Goal: Find contact information: Find contact information

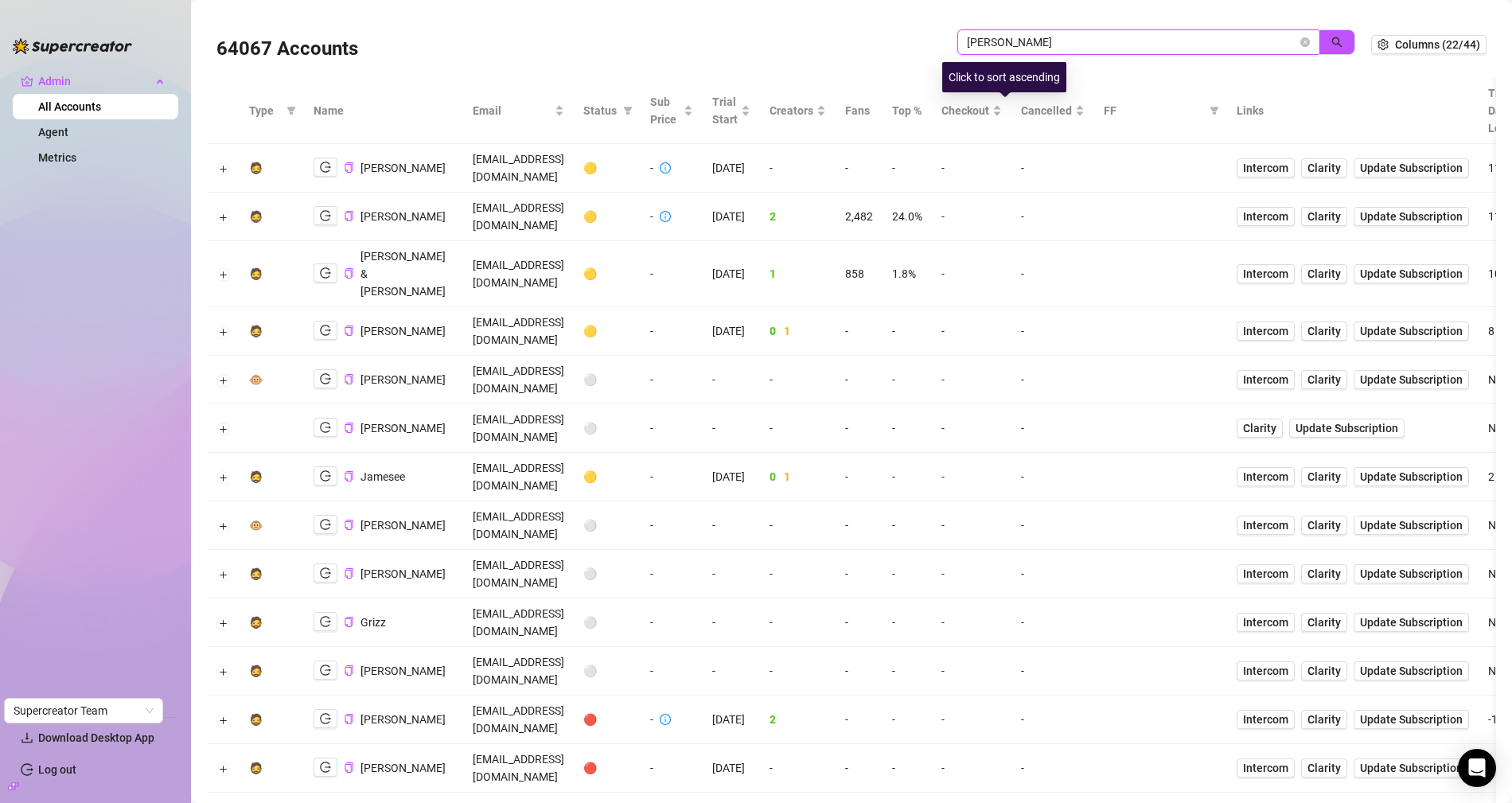
click at [1019, 44] on input "james" at bounding box center [1132, 43] width 330 height 18
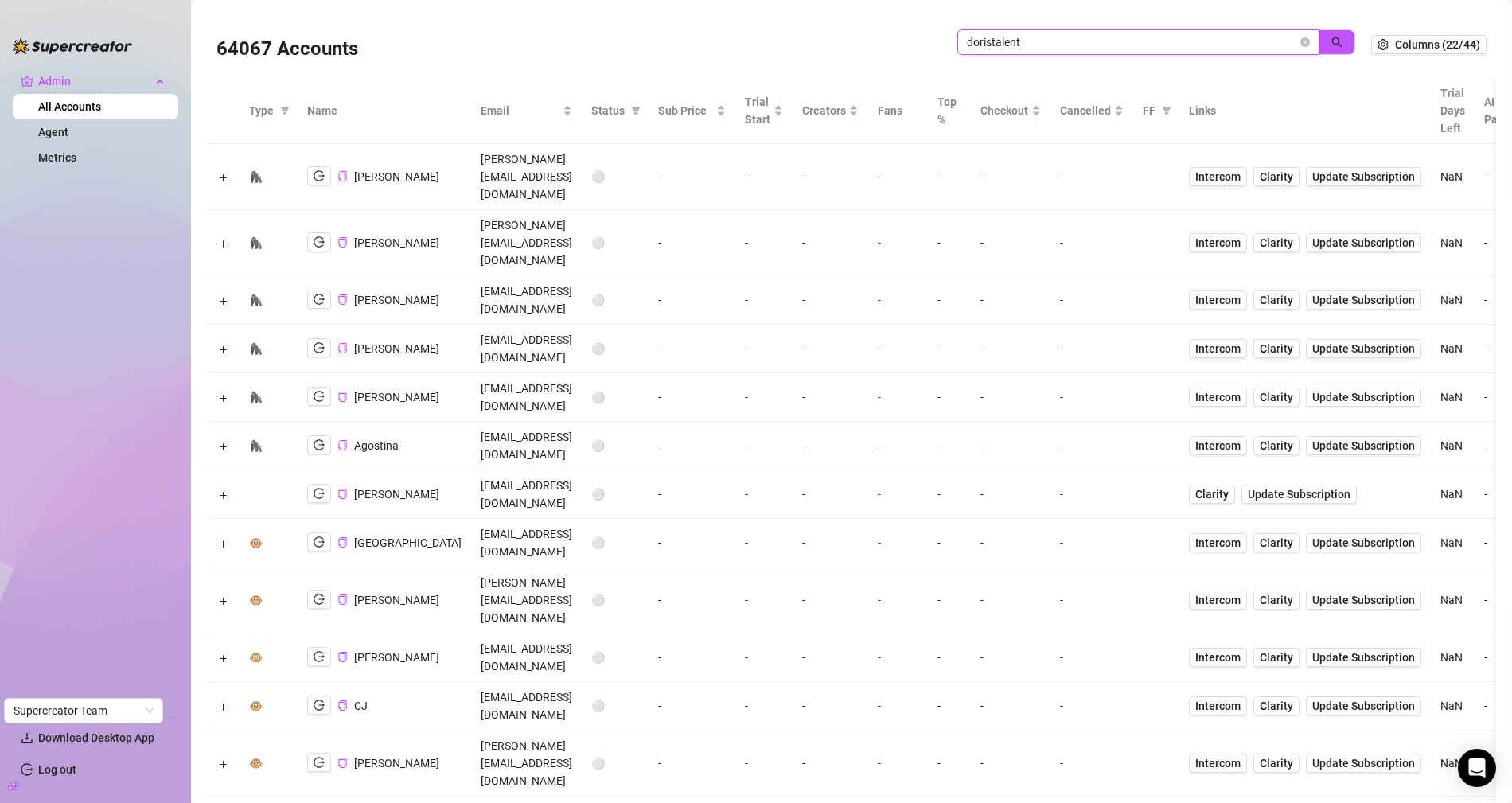
scroll to position [69, 0]
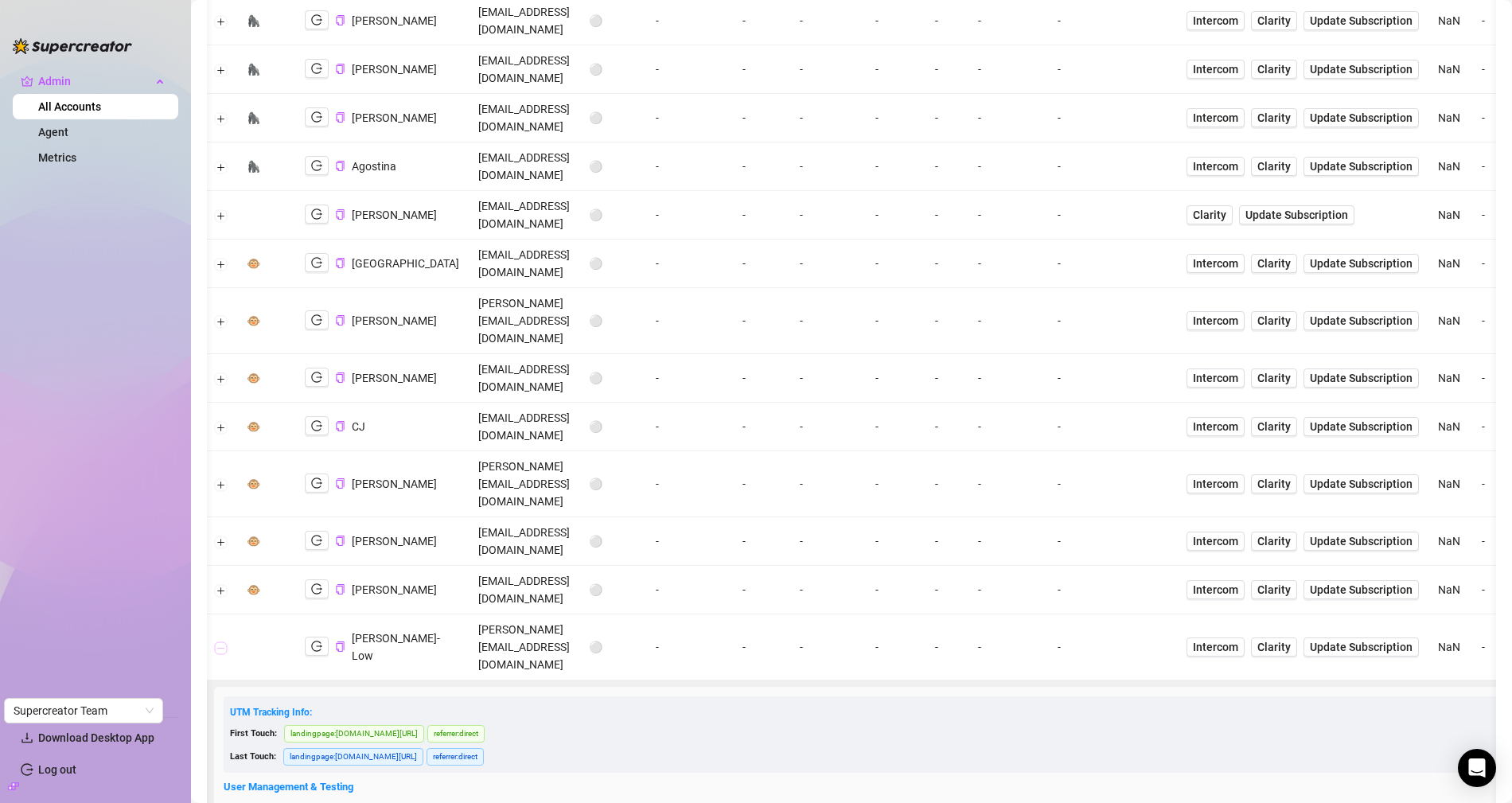
scroll to position [280, 0]
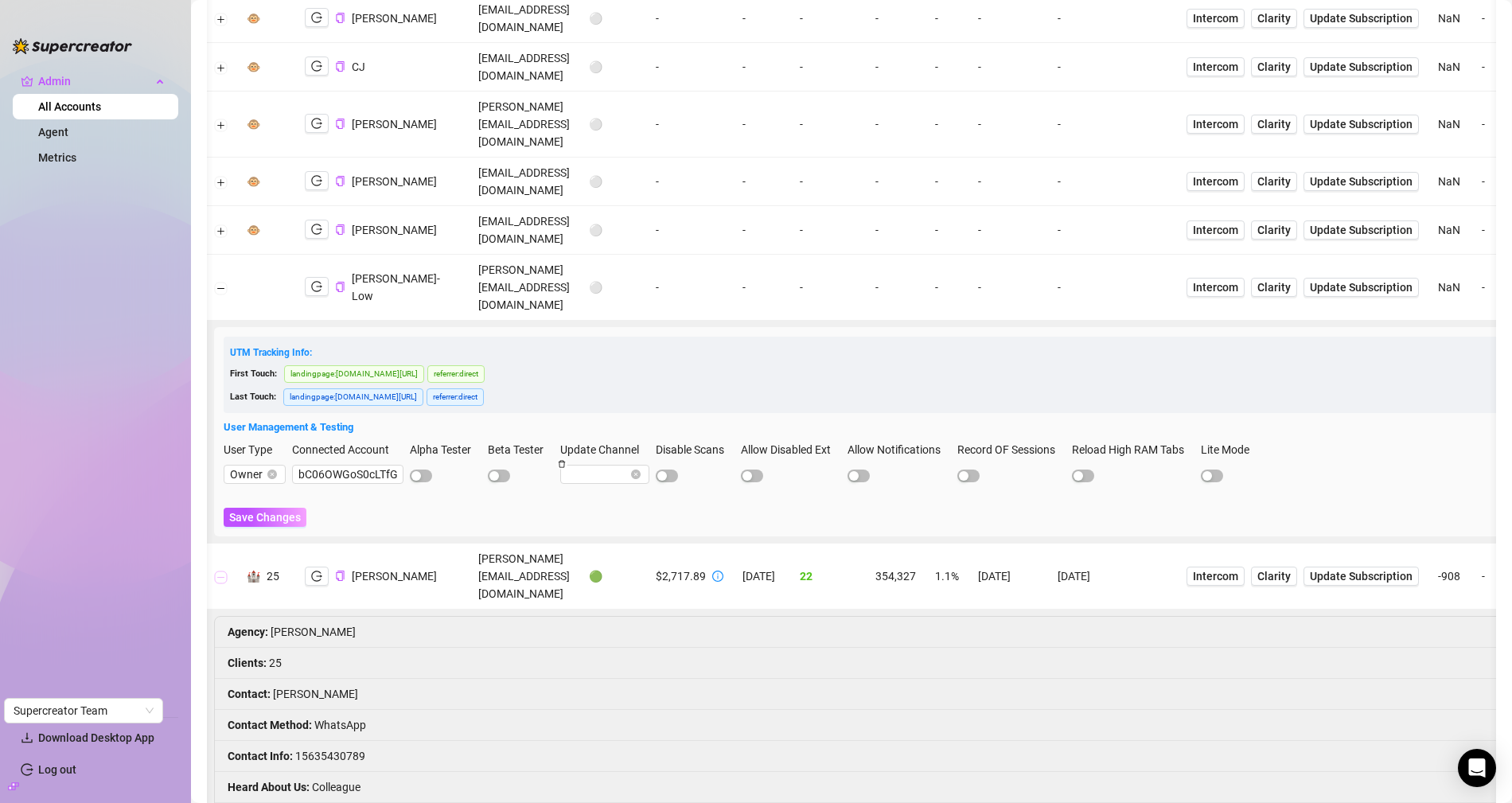
scroll to position [639, 0]
click at [218, 572] on button "Collapse row" at bounding box center [221, 578] width 13 height 13
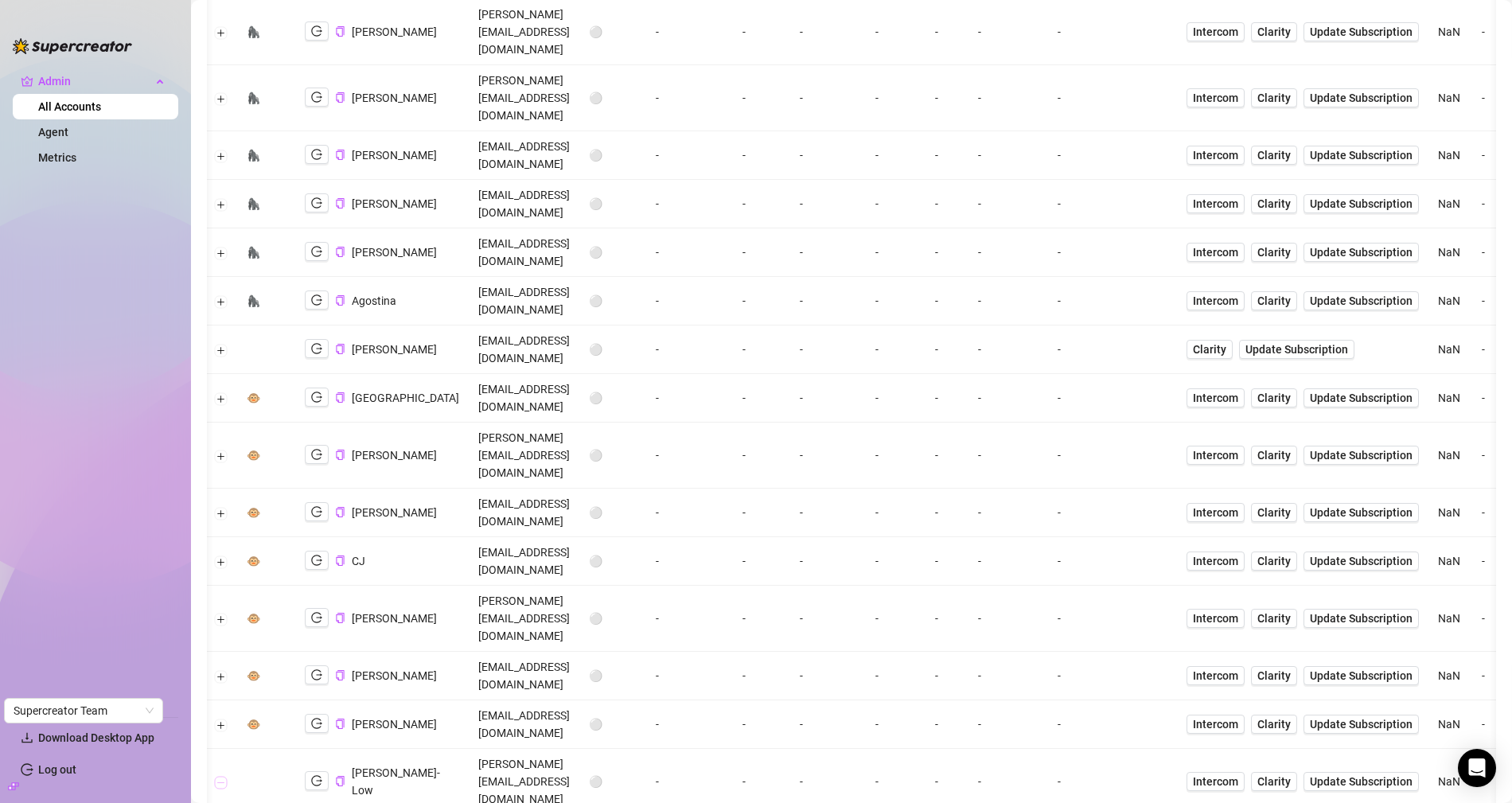
click at [218, 776] on button "Collapse row" at bounding box center [221, 782] width 13 height 13
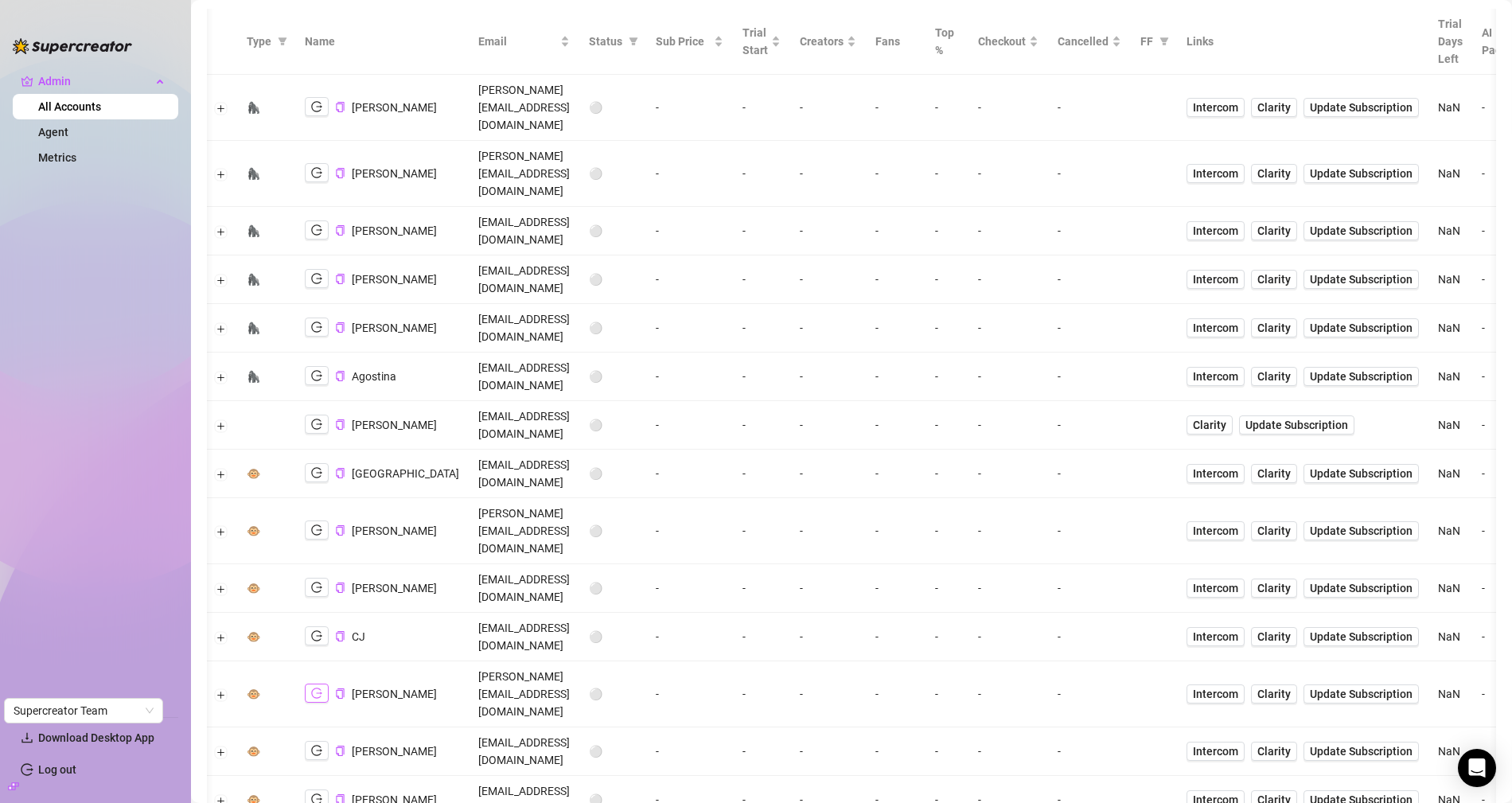
scroll to position [0, 0]
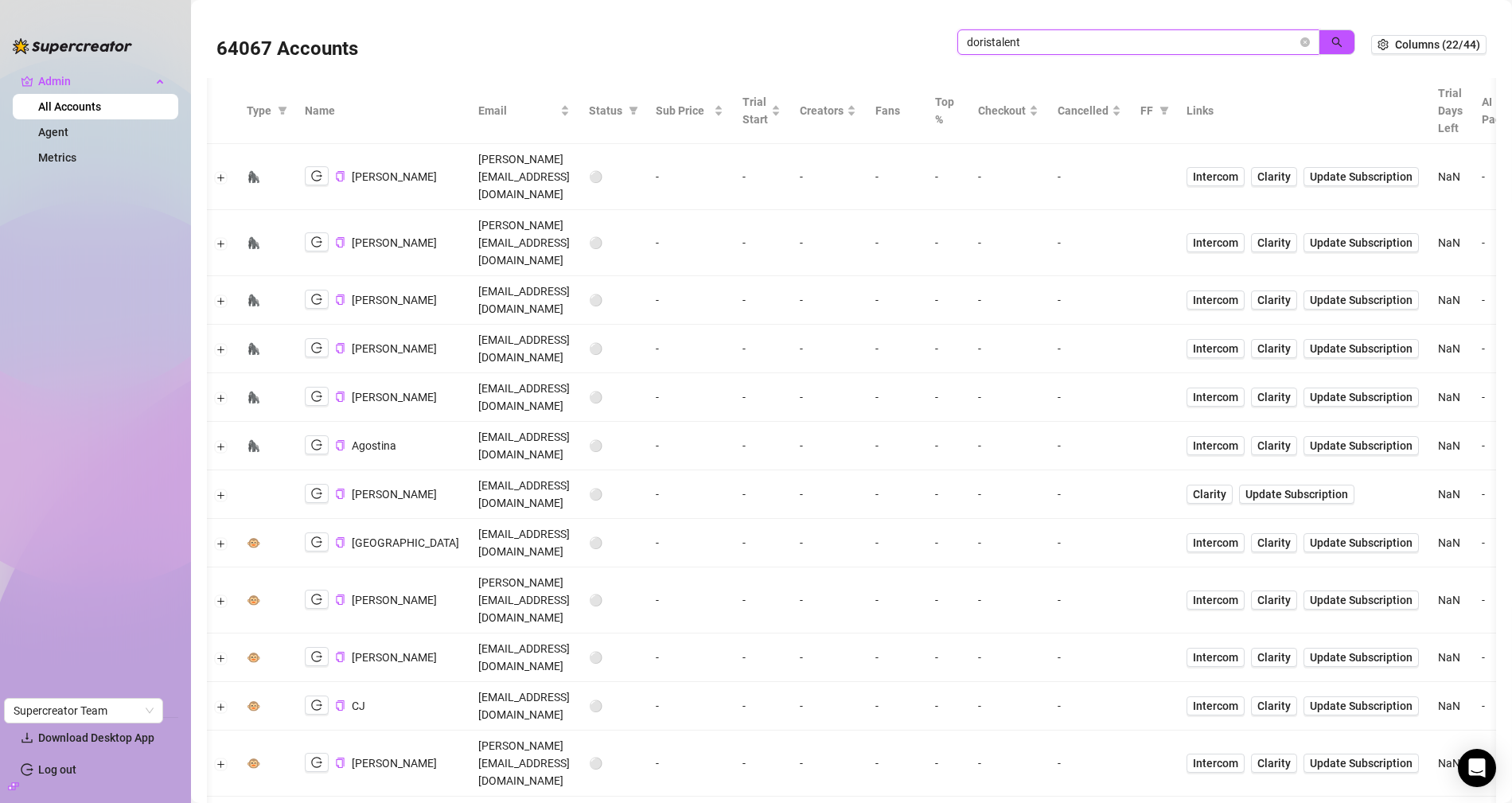
click at [1048, 34] on input "doristalent" at bounding box center [1132, 43] width 330 height 18
paste input "NTzWupD5zGa0GGHvTE4LcMf4XPp2"
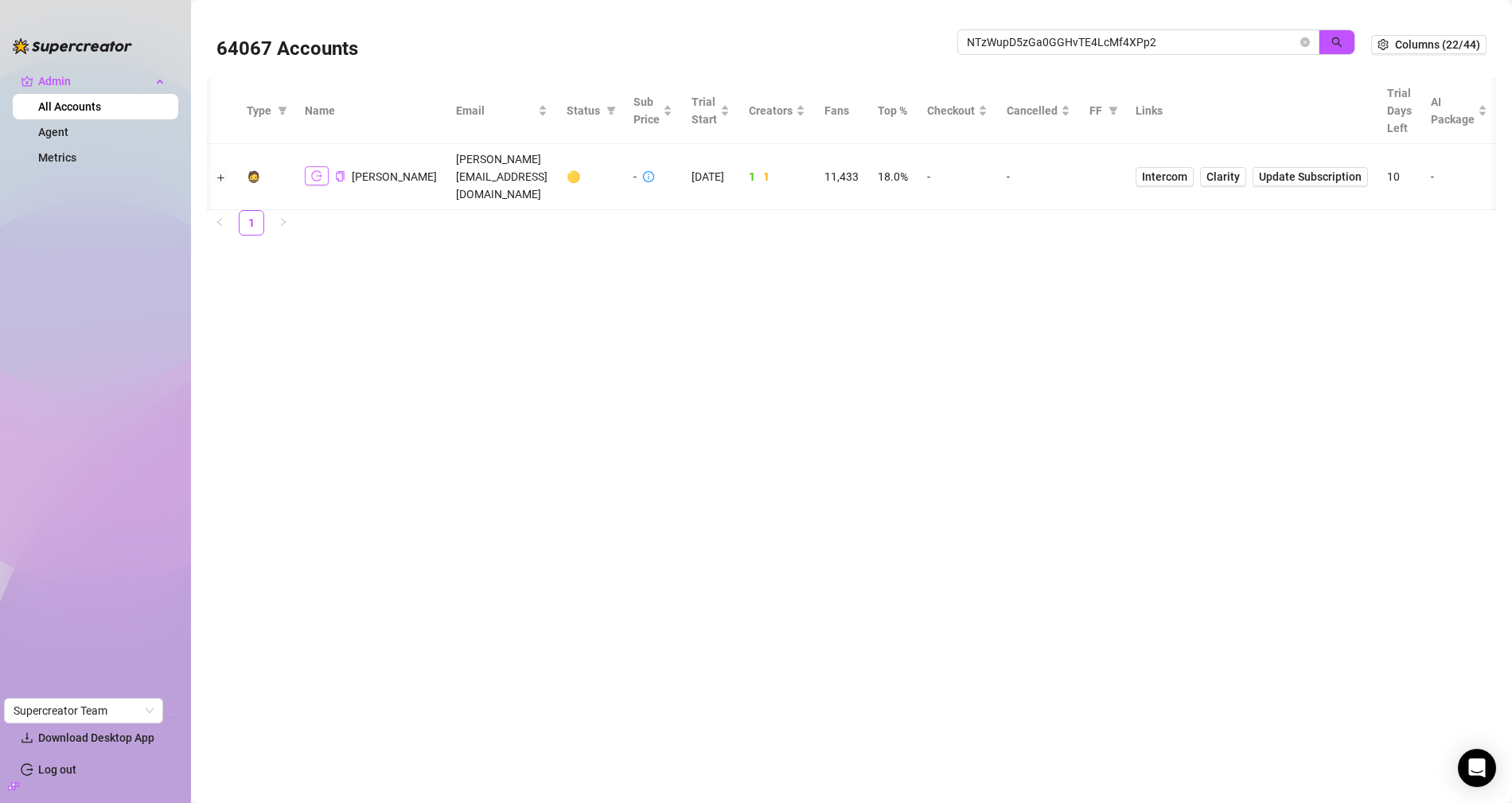
click at [313, 170] on icon "logout" at bounding box center [317, 176] width 11 height 11
click at [218, 172] on button "Expand row" at bounding box center [221, 177] width 13 height 13
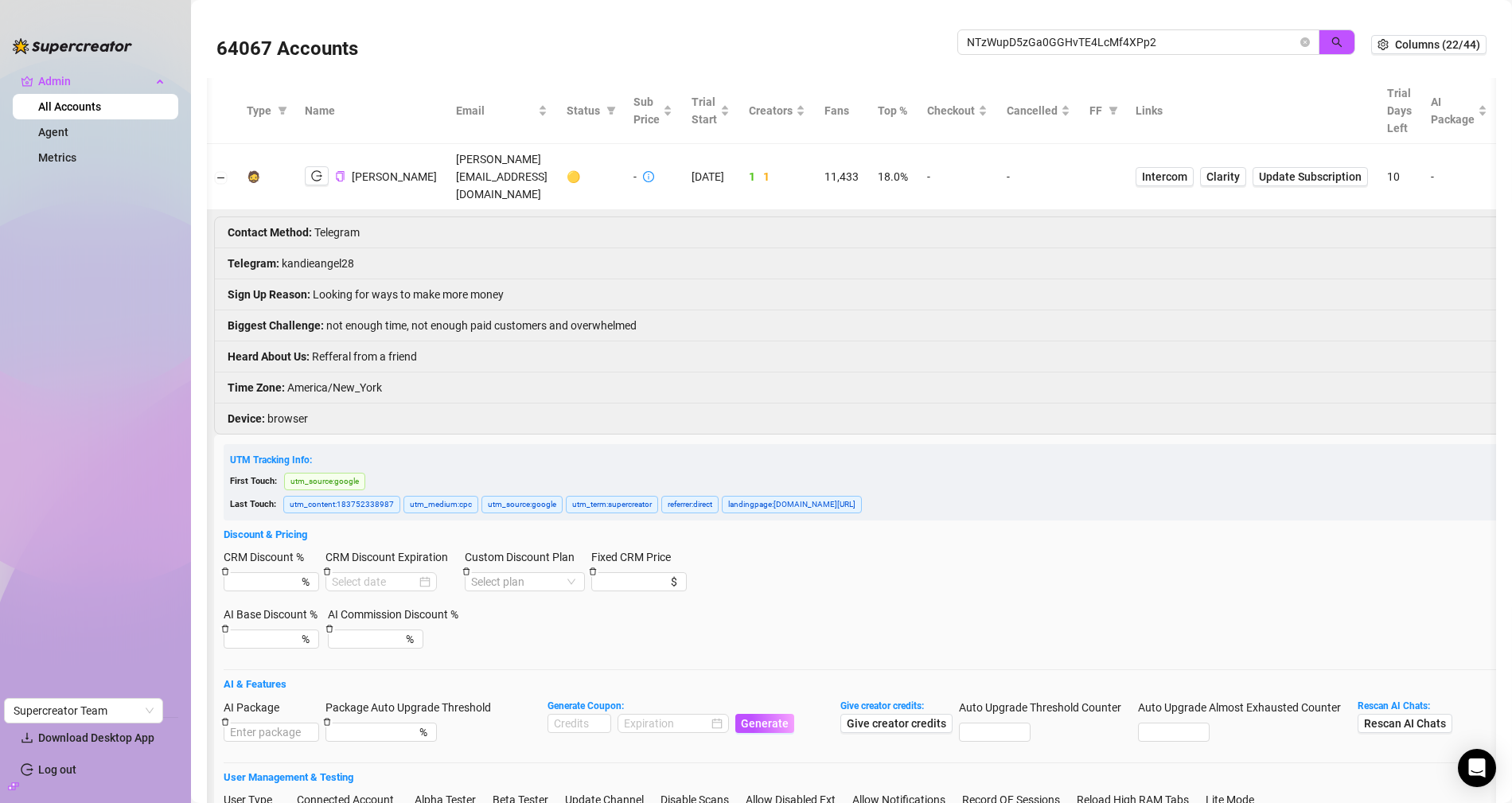
click at [322, 249] on li "Telegram : kandieangel28" at bounding box center [1084, 264] width 1740 height 31
click at [1055, 38] on input "NTzWupD5zGa0GGHvTE4LcMf4XPp2" at bounding box center [1132, 43] width 330 height 18
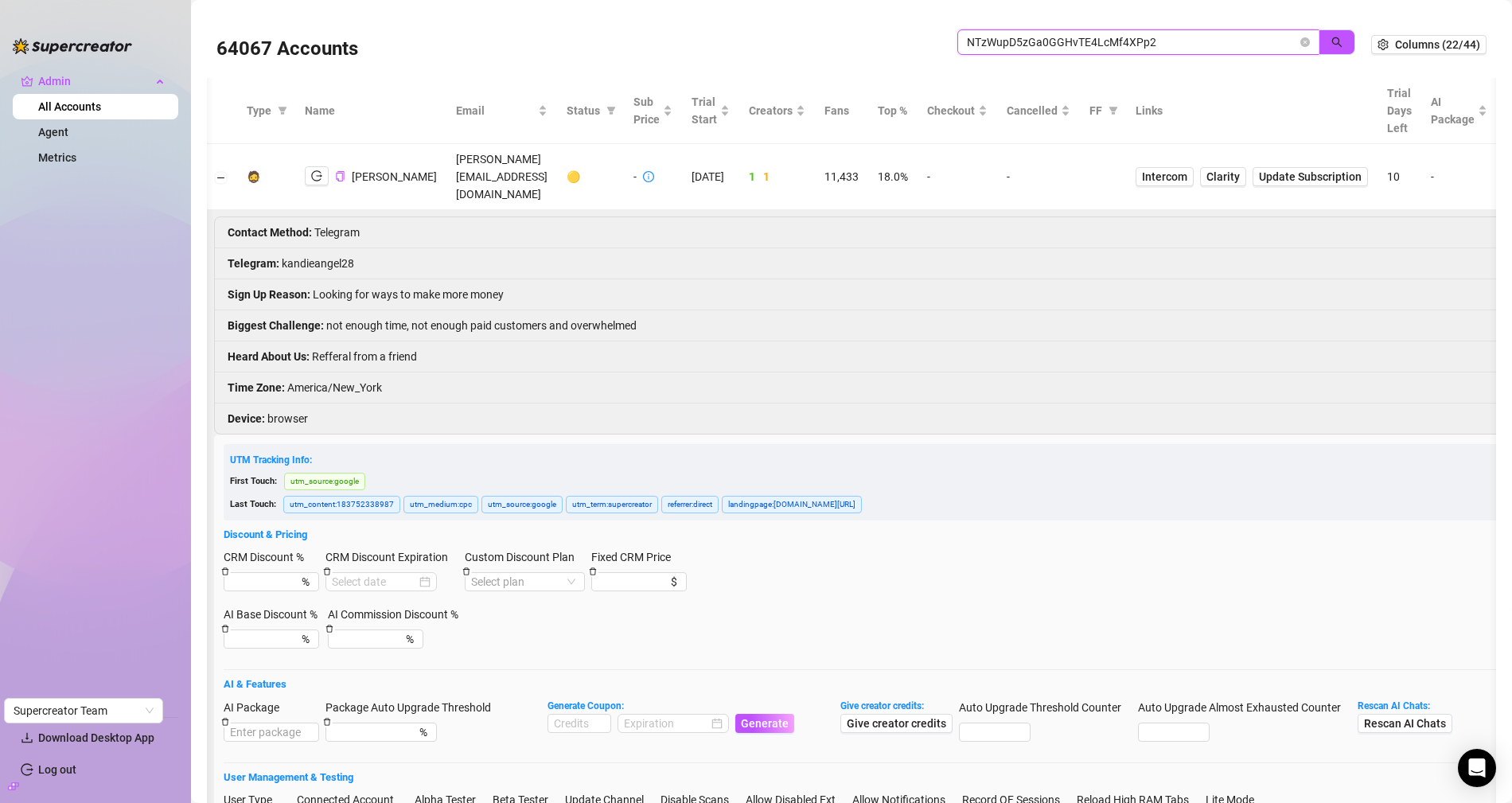
paste input "VnIVnUEUOPQkqirwWuzkGKqN0D9"
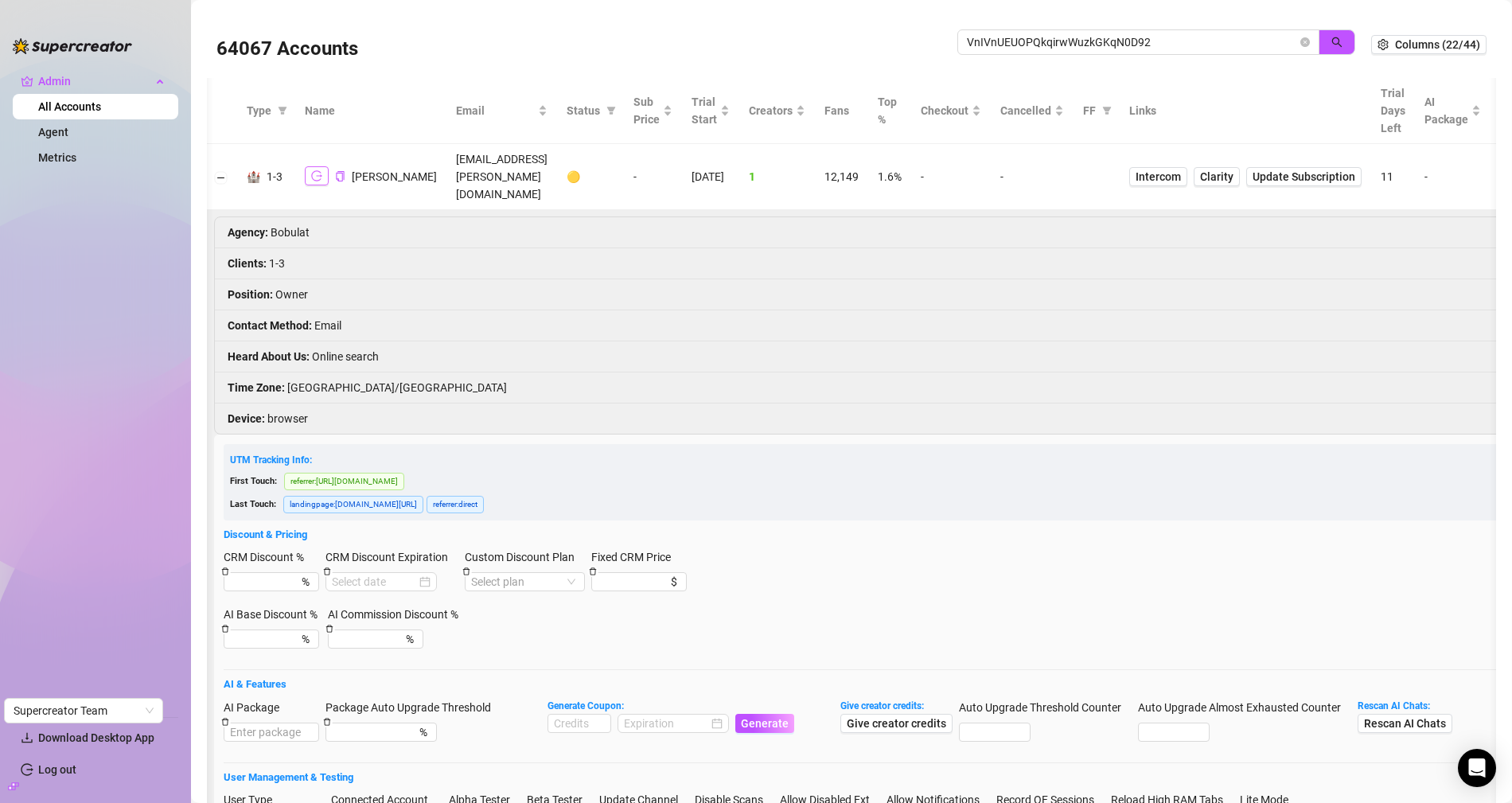
click at [314, 173] on icon "logout" at bounding box center [317, 176] width 11 height 11
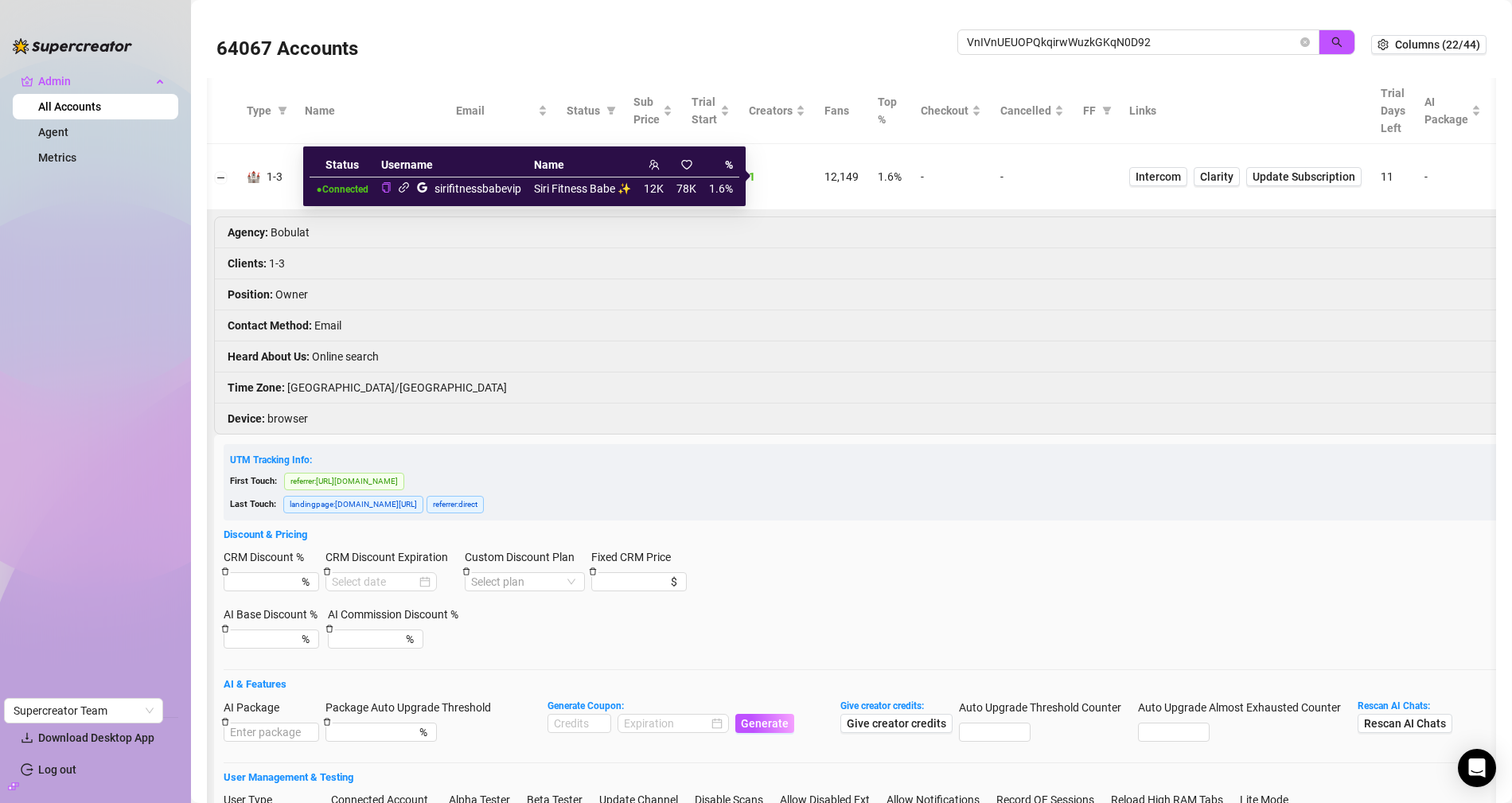
click at [409, 190] on icon "link" at bounding box center [403, 187] width 12 height 12
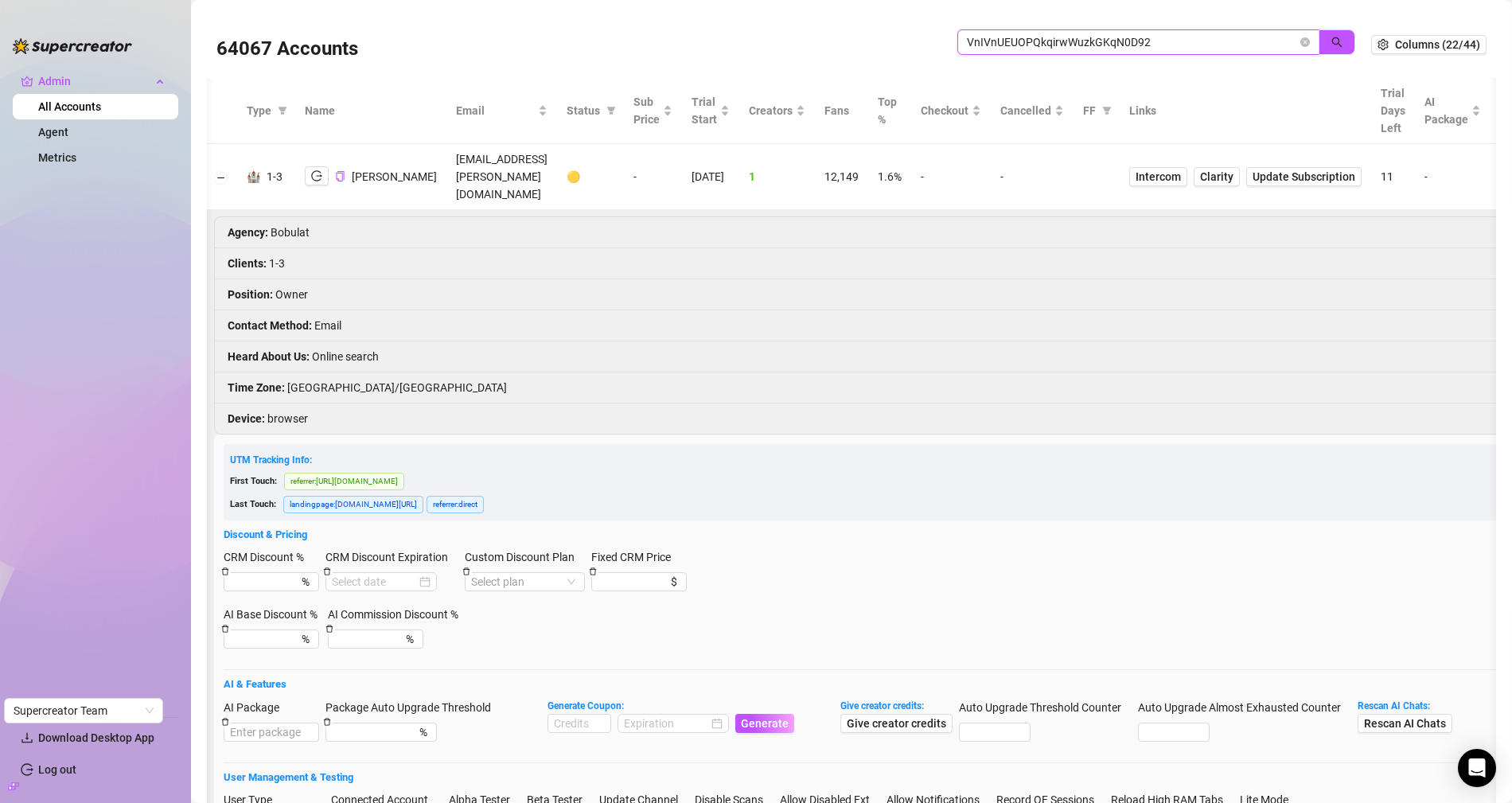
click at [1019, 41] on input "VnIVnUEUOPQkqirwWuzkGKqN0D92" at bounding box center [1132, 43] width 330 height 18
paste input "OgVdS8NFkAMDifs31c60Hnr1aOn"
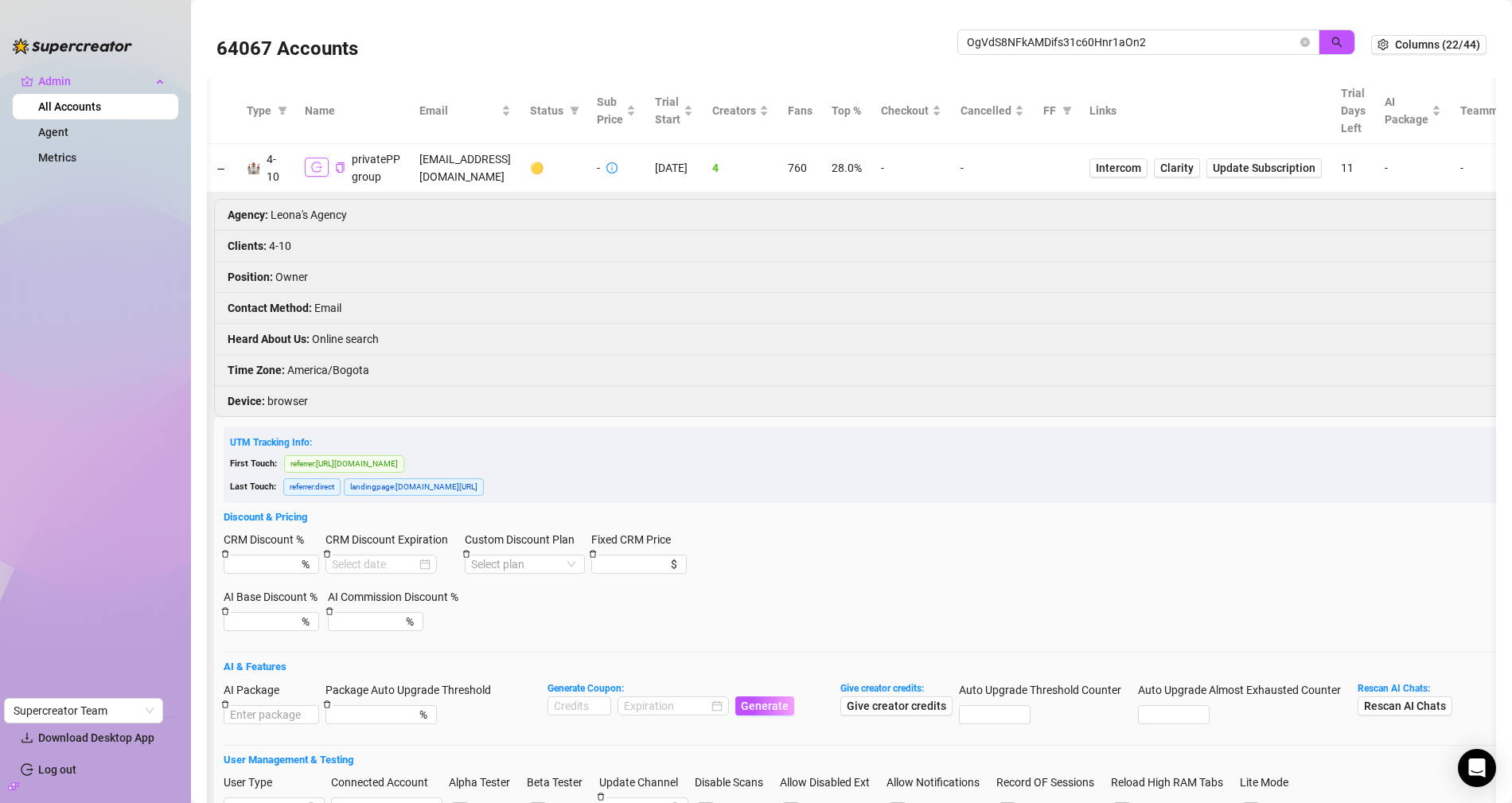
click at [318, 167] on icon "logout" at bounding box center [317, 167] width 11 height 11
click at [487, 161] on td "privateppgroup@gmail.com" at bounding box center [465, 168] width 111 height 49
click at [487, 161] on td "privateppgroup@gmail.com" at bounding box center [468, 168] width 111 height 49
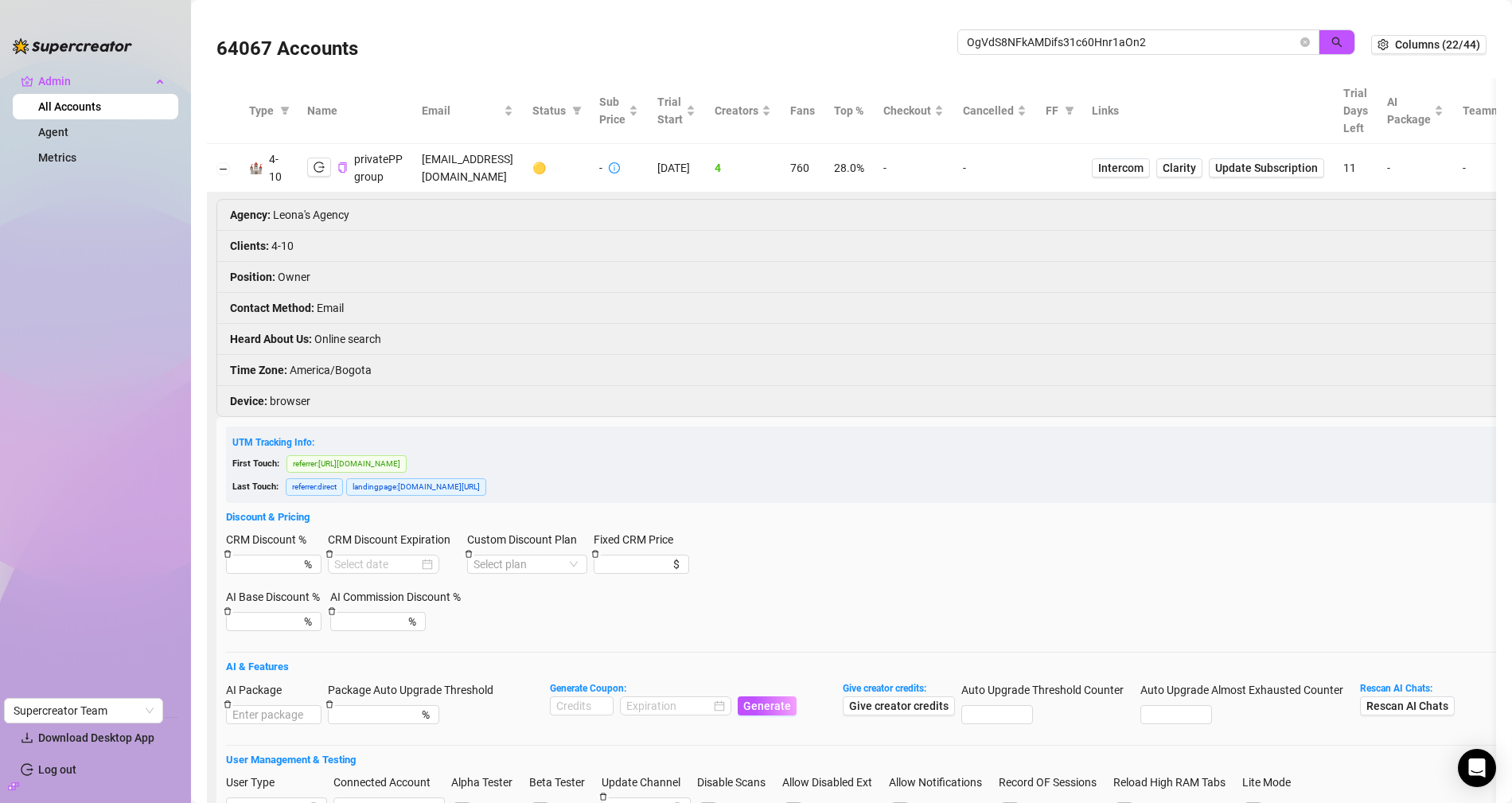
click at [487, 161] on td "privateppgroup@gmail.com" at bounding box center [468, 168] width 111 height 49
click at [995, 44] on input "OgVdS8NFkAMDifs31c60Hnr1aOn2" at bounding box center [1132, 43] width 330 height 18
paste input "vEyvKek6ALTMVcu5SK6IPA37sL23"
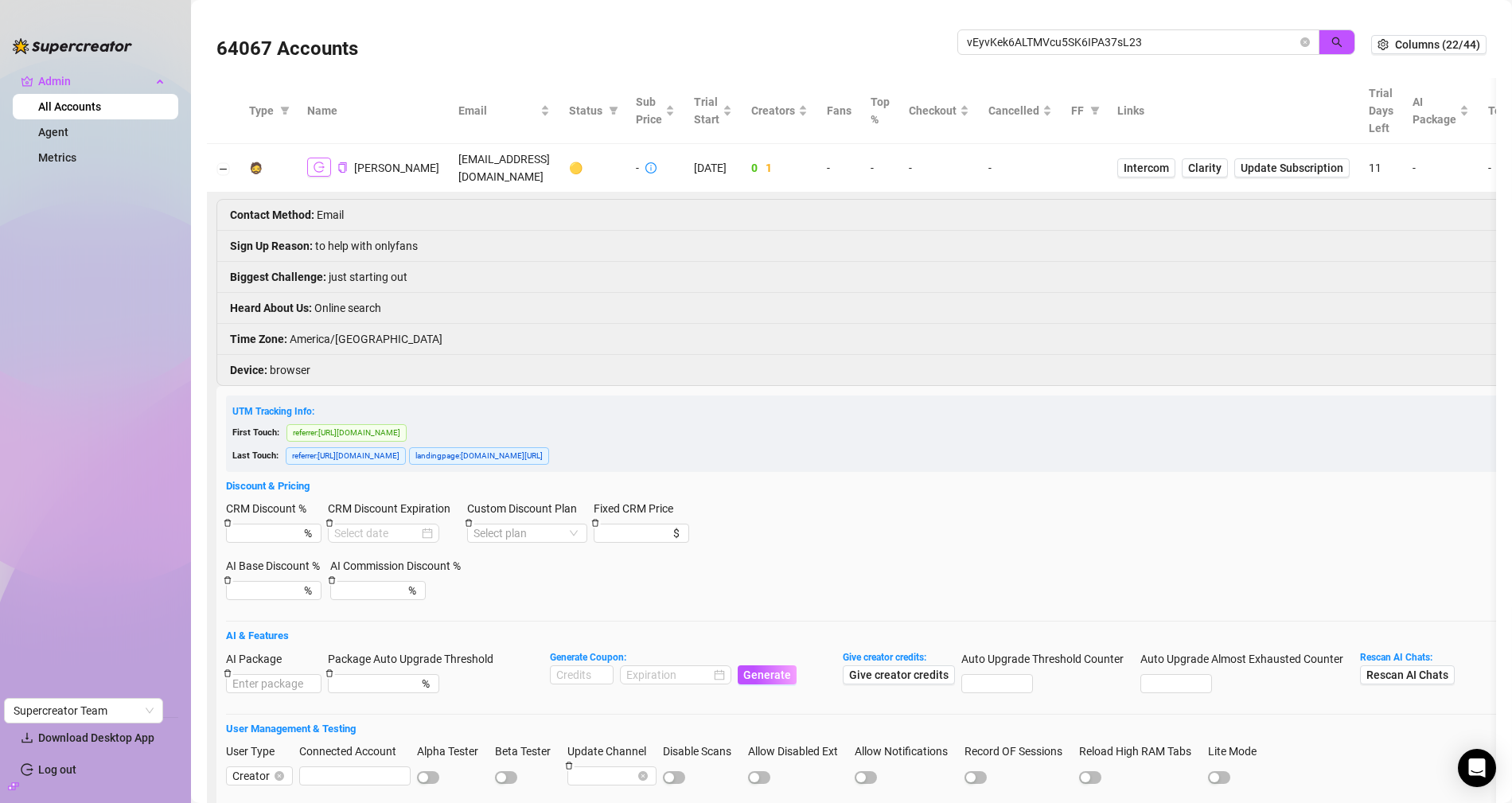
click at [309, 166] on button "button" at bounding box center [319, 167] width 24 height 19
click at [988, 43] on input "vEyvKek6ALTMVcu5SK6IPA37sL23" at bounding box center [1132, 43] width 330 height 18
paste input "appsEE8bM8fddttZtCCquBfmBdK2"
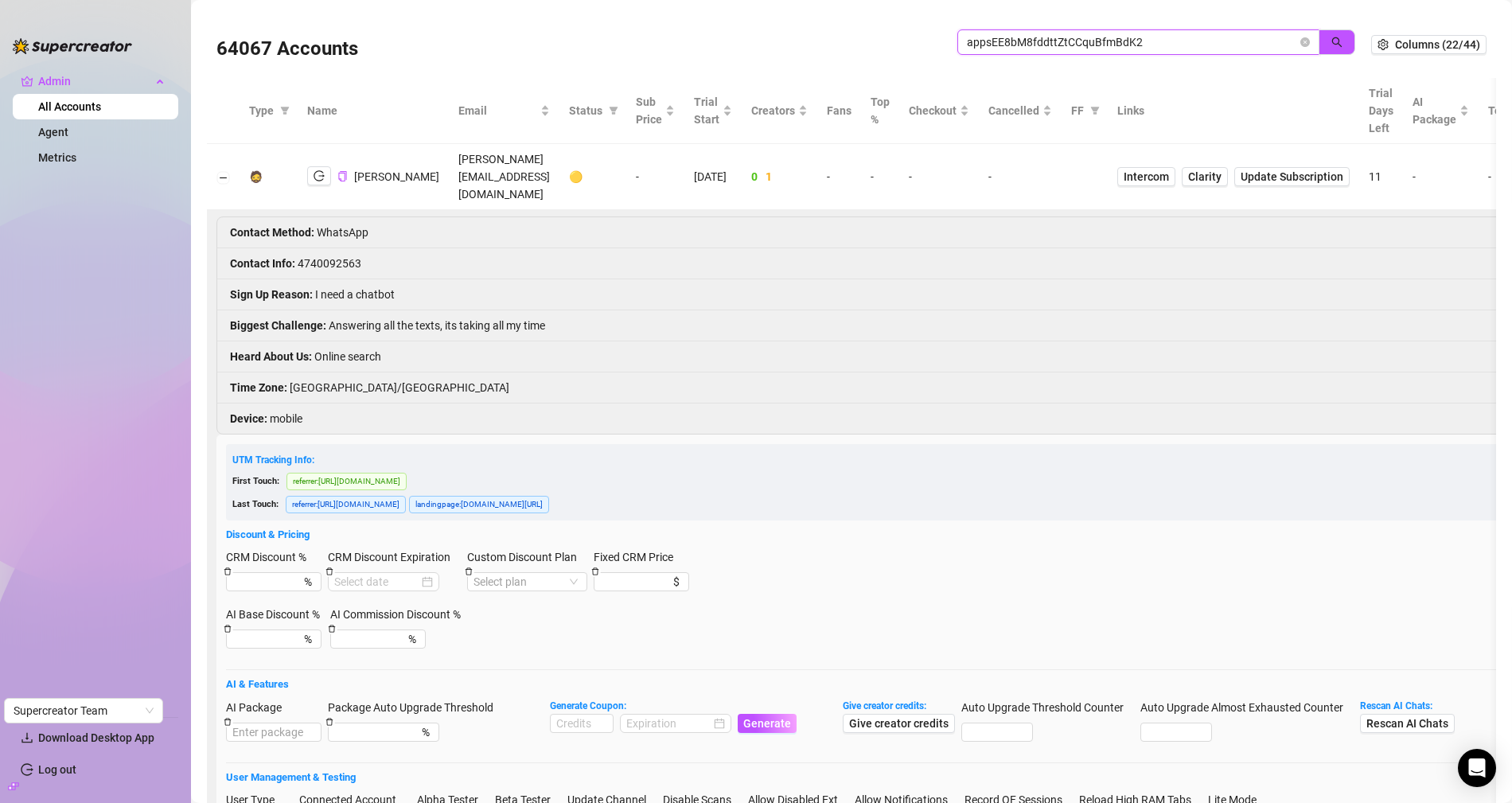
click at [1089, 49] on input "appsEE8bM8fddttZtCCquBfmBdK2" at bounding box center [1132, 43] width 330 height 18
paste input "VupIYF8ObOZe8nI68e1eVsprzYp1"
type input "VupIYF8ObOZe8nI68e1eVsprzYp1"
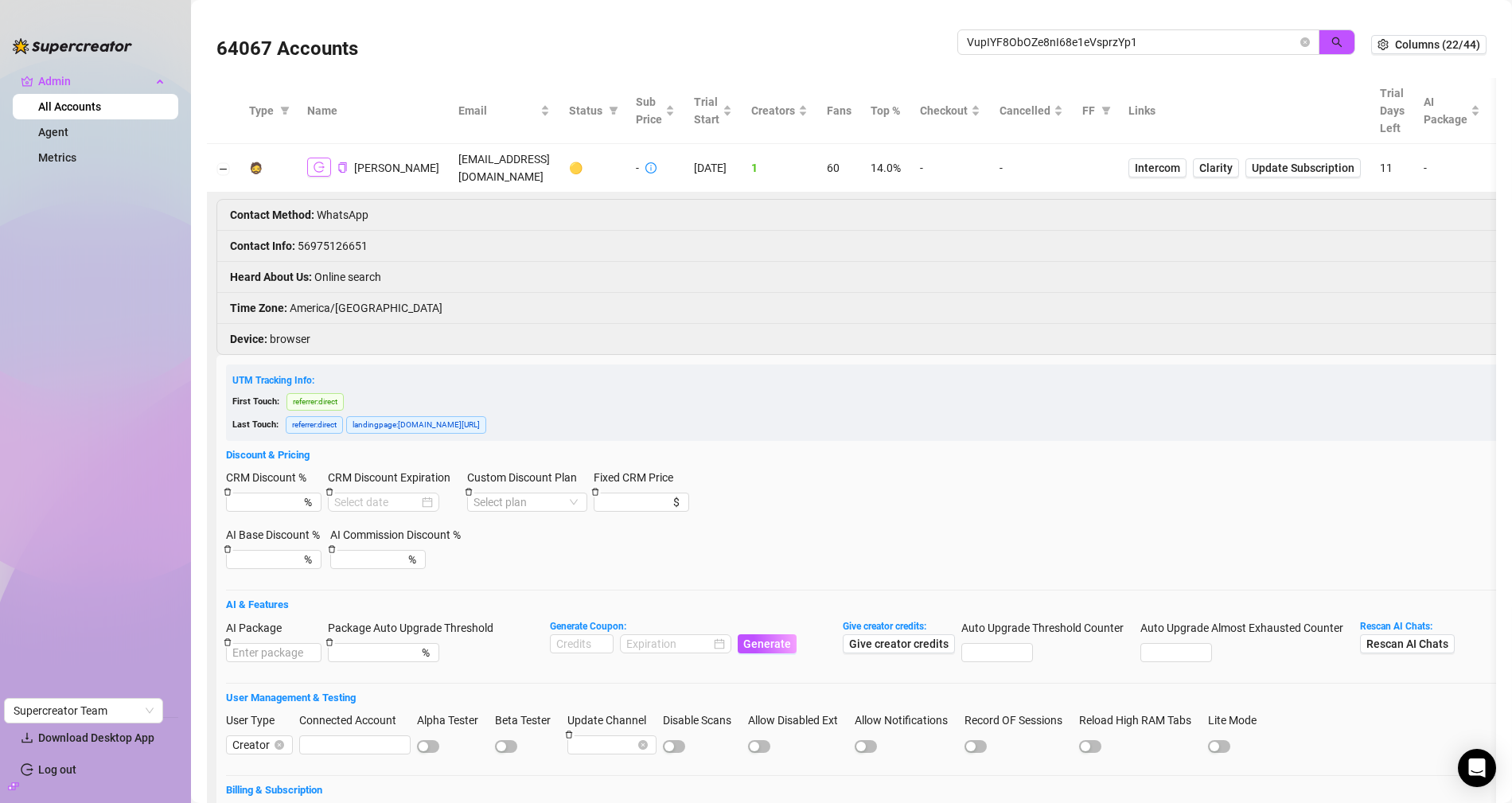
click at [318, 171] on icon "logout" at bounding box center [319, 167] width 11 height 10
click at [339, 240] on li "Contact Info : 56975126651" at bounding box center [1082, 246] width 1730 height 31
copy li "56975126651"
click at [340, 236] on li "Contact Info : 56975126651" at bounding box center [1082, 246] width 1730 height 31
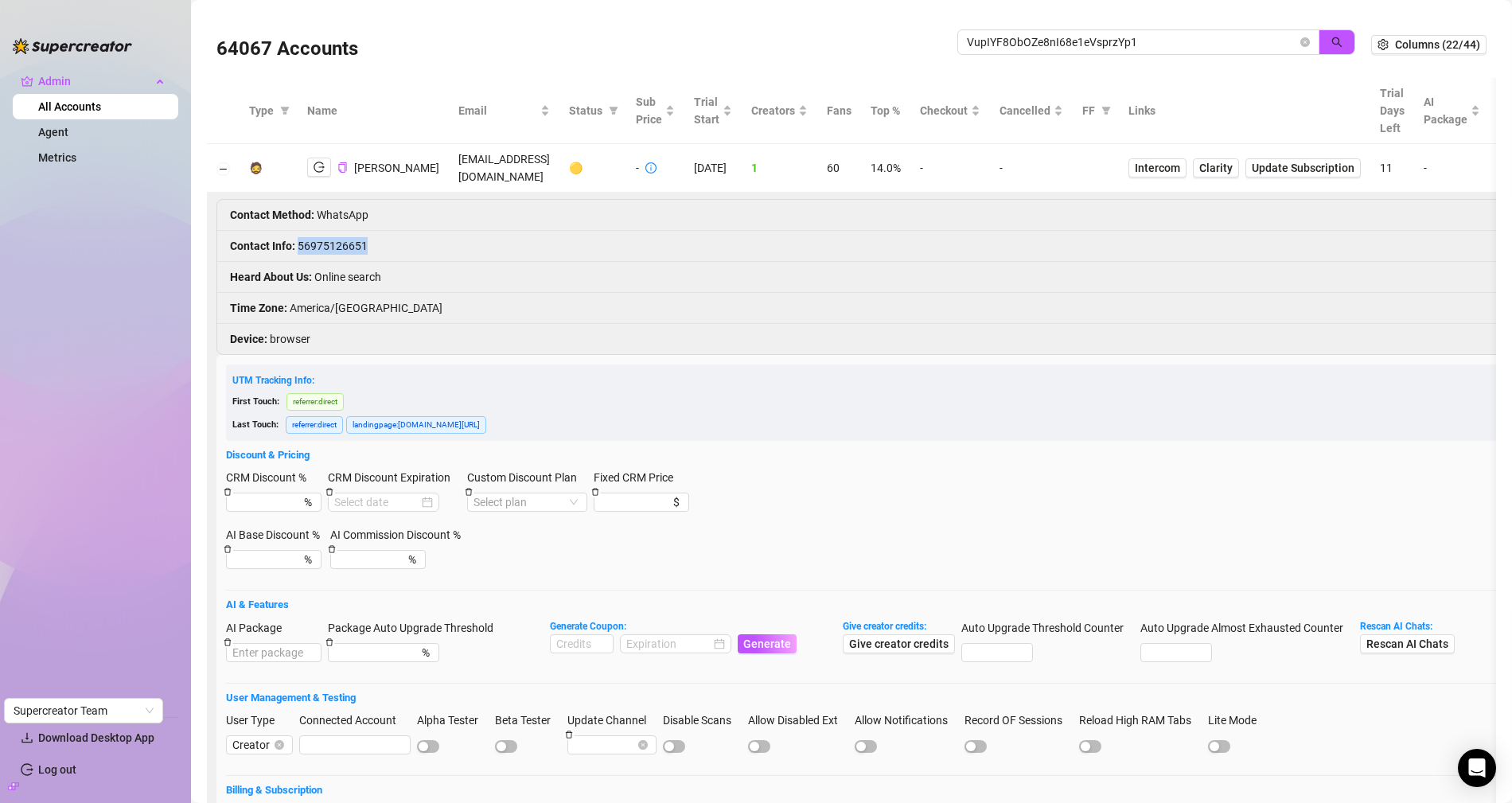
click at [340, 236] on li "Contact Info : 56975126651" at bounding box center [1082, 246] width 1730 height 31
click at [347, 234] on li "Contact Info : 56975126651" at bounding box center [1082, 246] width 1730 height 31
click at [346, 245] on li "Contact Info : 56975126651" at bounding box center [1082, 246] width 1730 height 31
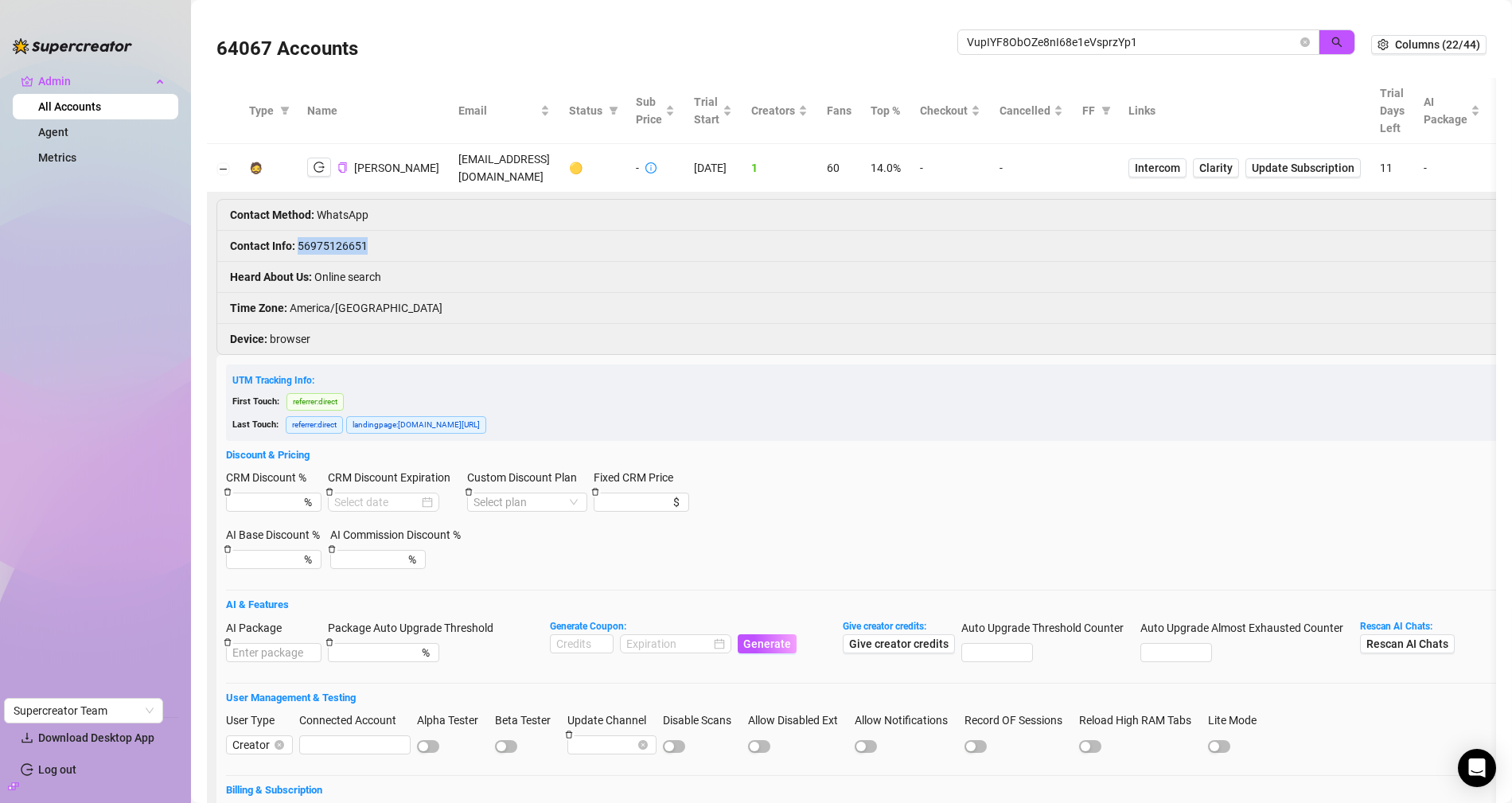
click at [346, 245] on li "Contact Info : 56975126651" at bounding box center [1082, 246] width 1730 height 31
copy li "56975126651"
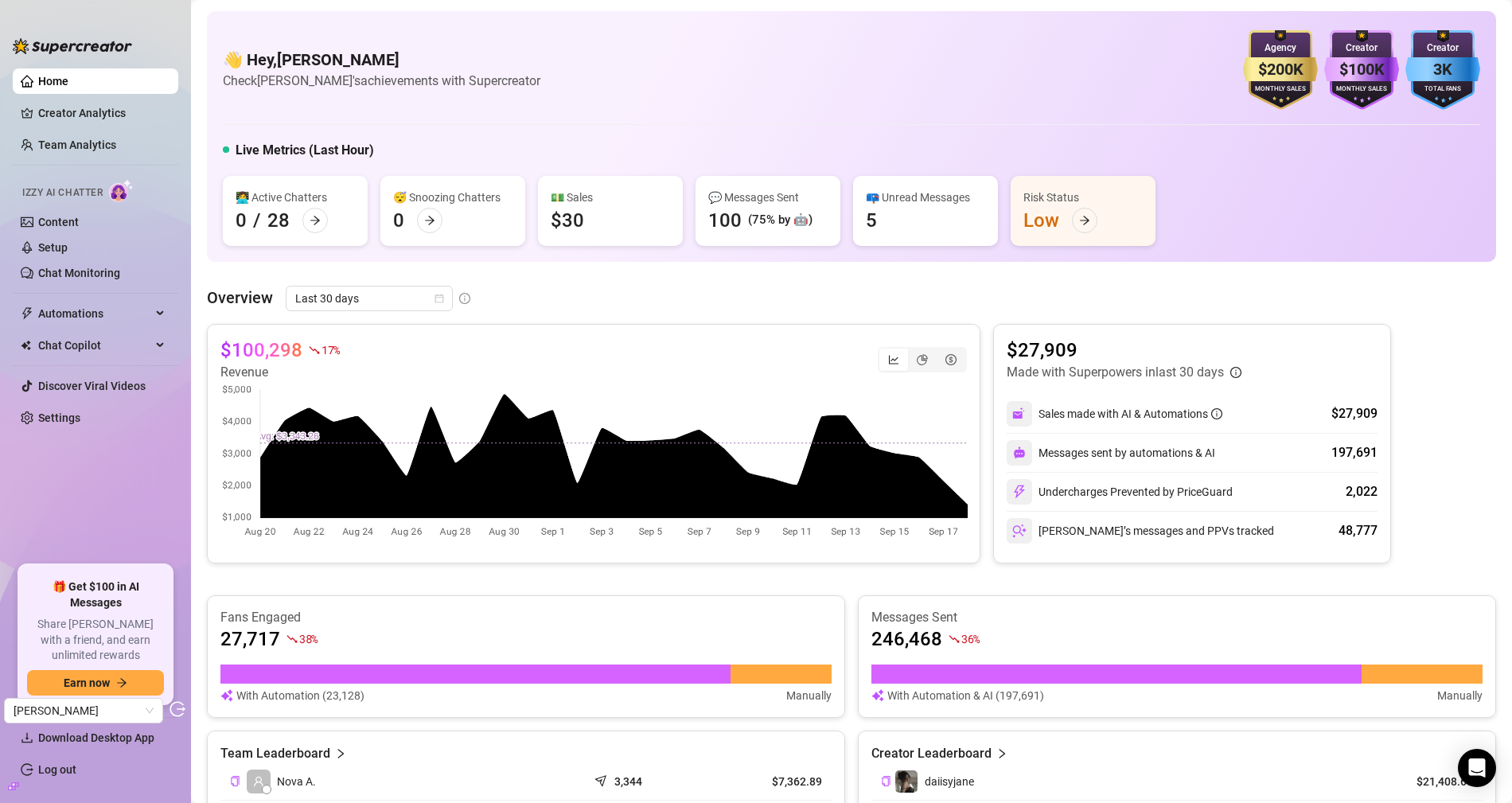
click at [89, 157] on ul "Home Creator Analytics Team Analytics Izzy AI Chatter Content Setup Chat Monito…" at bounding box center [95, 310] width 165 height 497
click at [89, 151] on link "Team Analytics" at bounding box center [77, 145] width 78 height 13
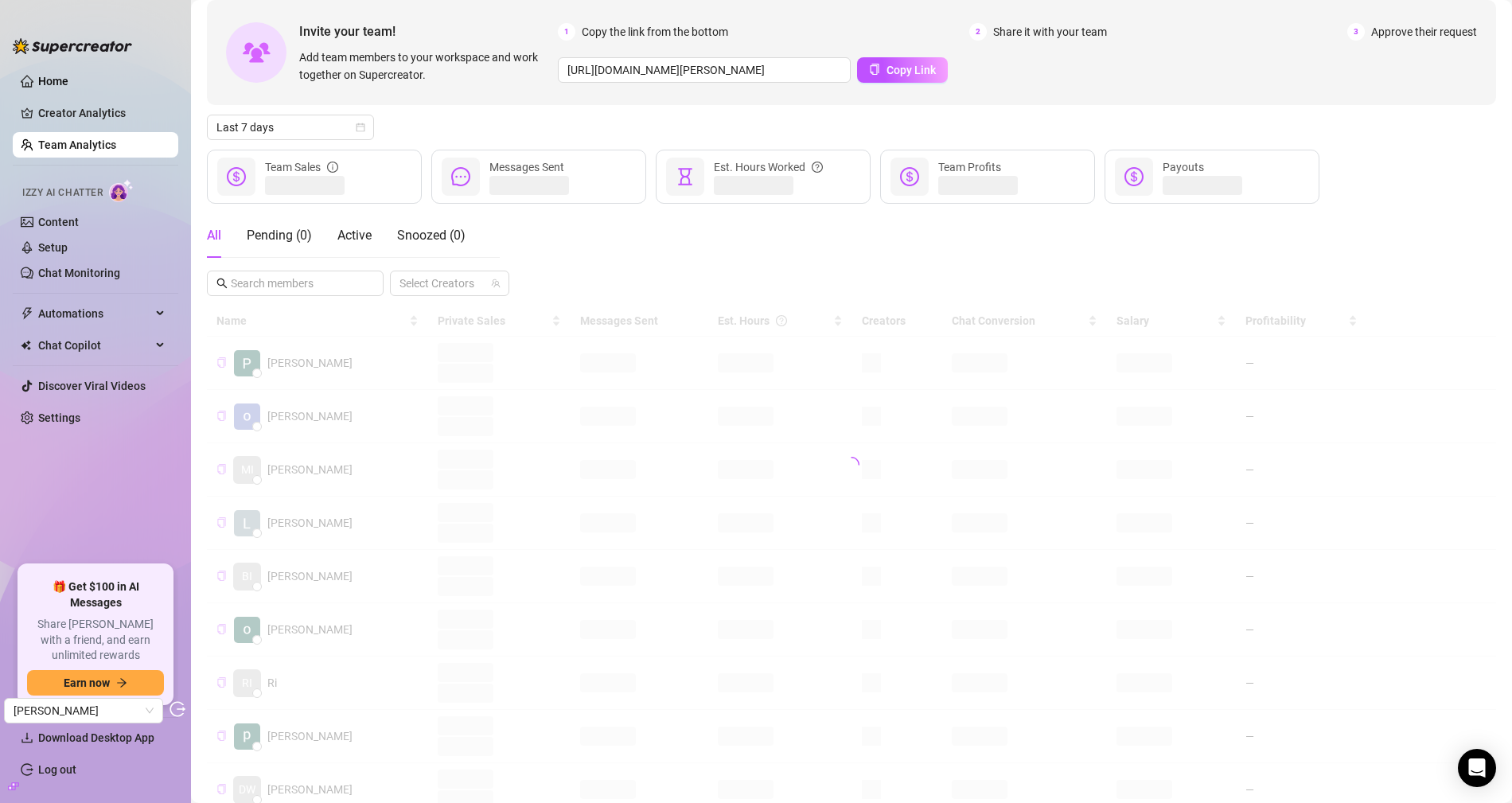
scroll to position [83, 0]
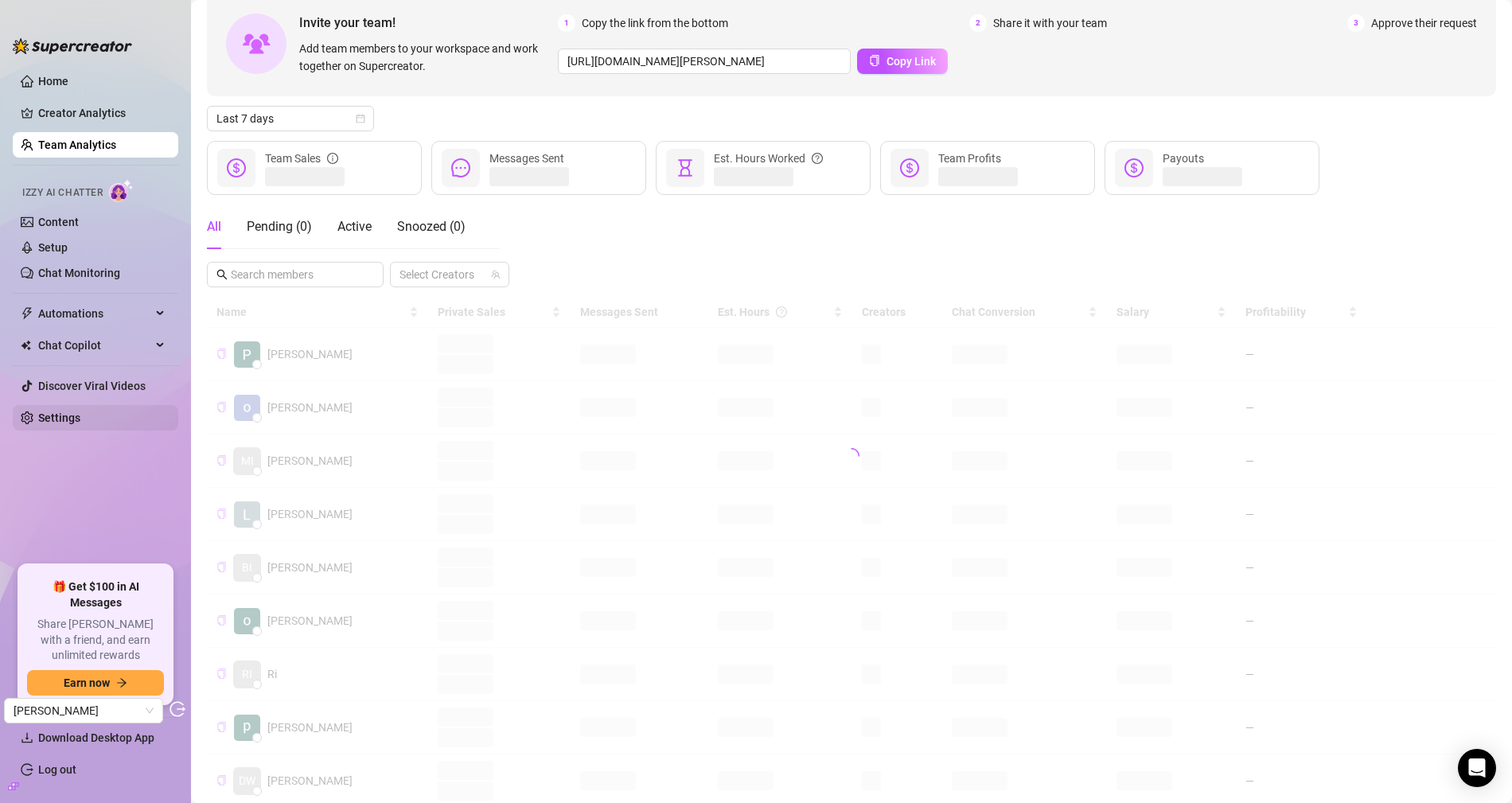
click at [80, 415] on link "Settings" at bounding box center [59, 418] width 43 height 13
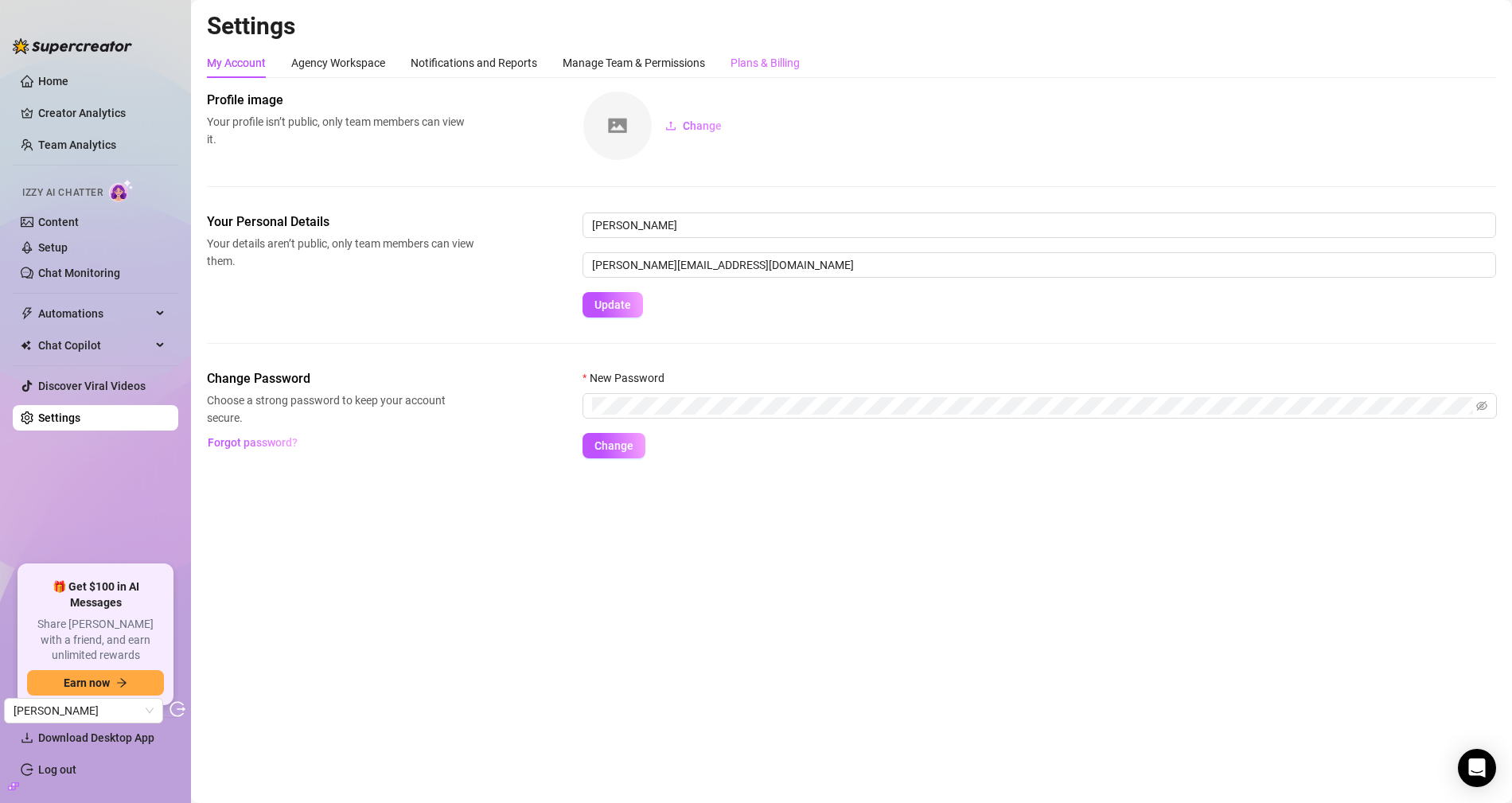
click at [780, 74] on div "Plans & Billing" at bounding box center [765, 63] width 69 height 30
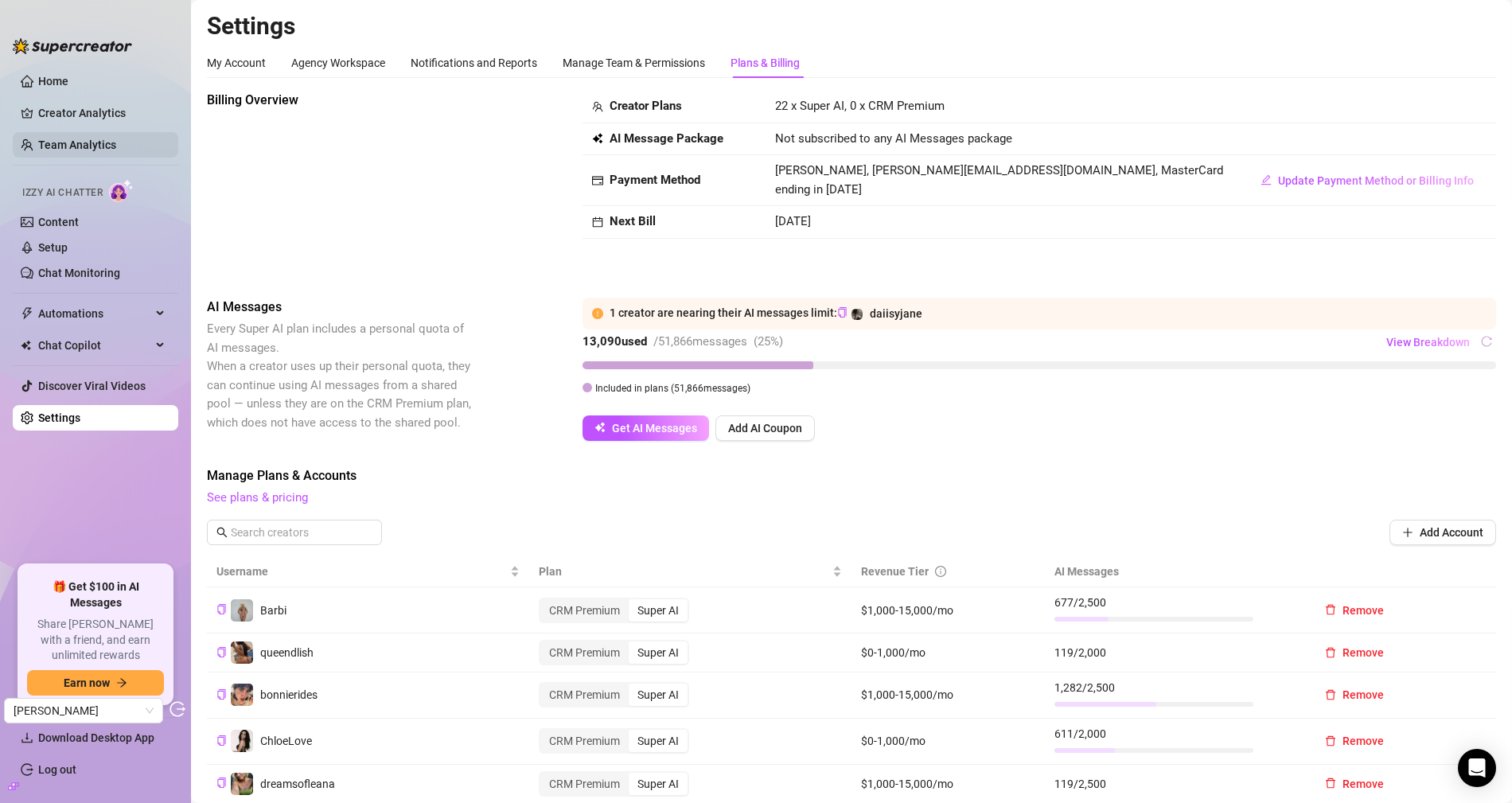
click at [96, 151] on link "Team Analytics" at bounding box center [77, 145] width 78 height 13
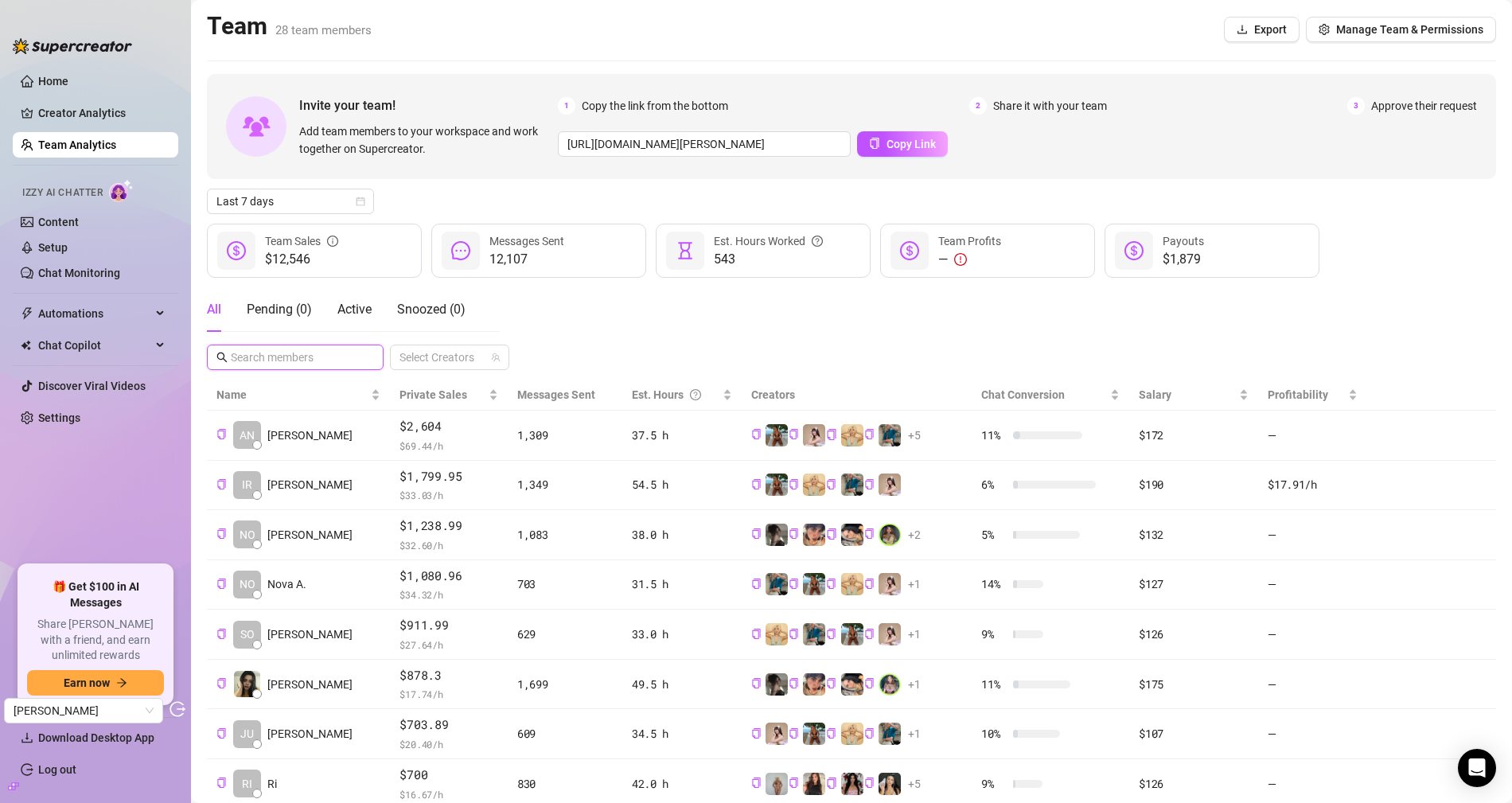
click at [357, 359] on input "text" at bounding box center [296, 358] width 131 height 18
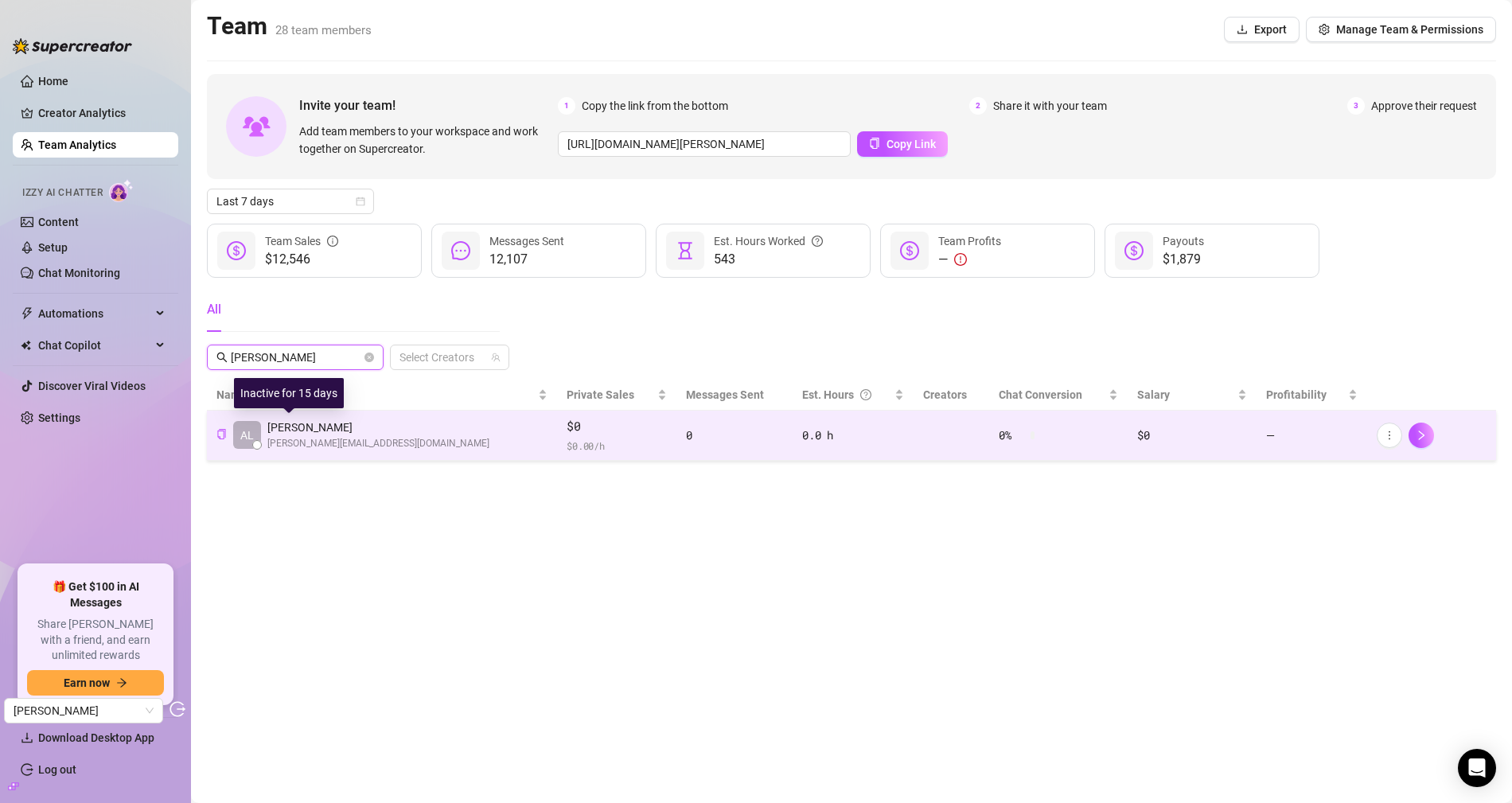
type input "alex"
click at [314, 429] on span "Alex V." at bounding box center [378, 428] width 222 height 18
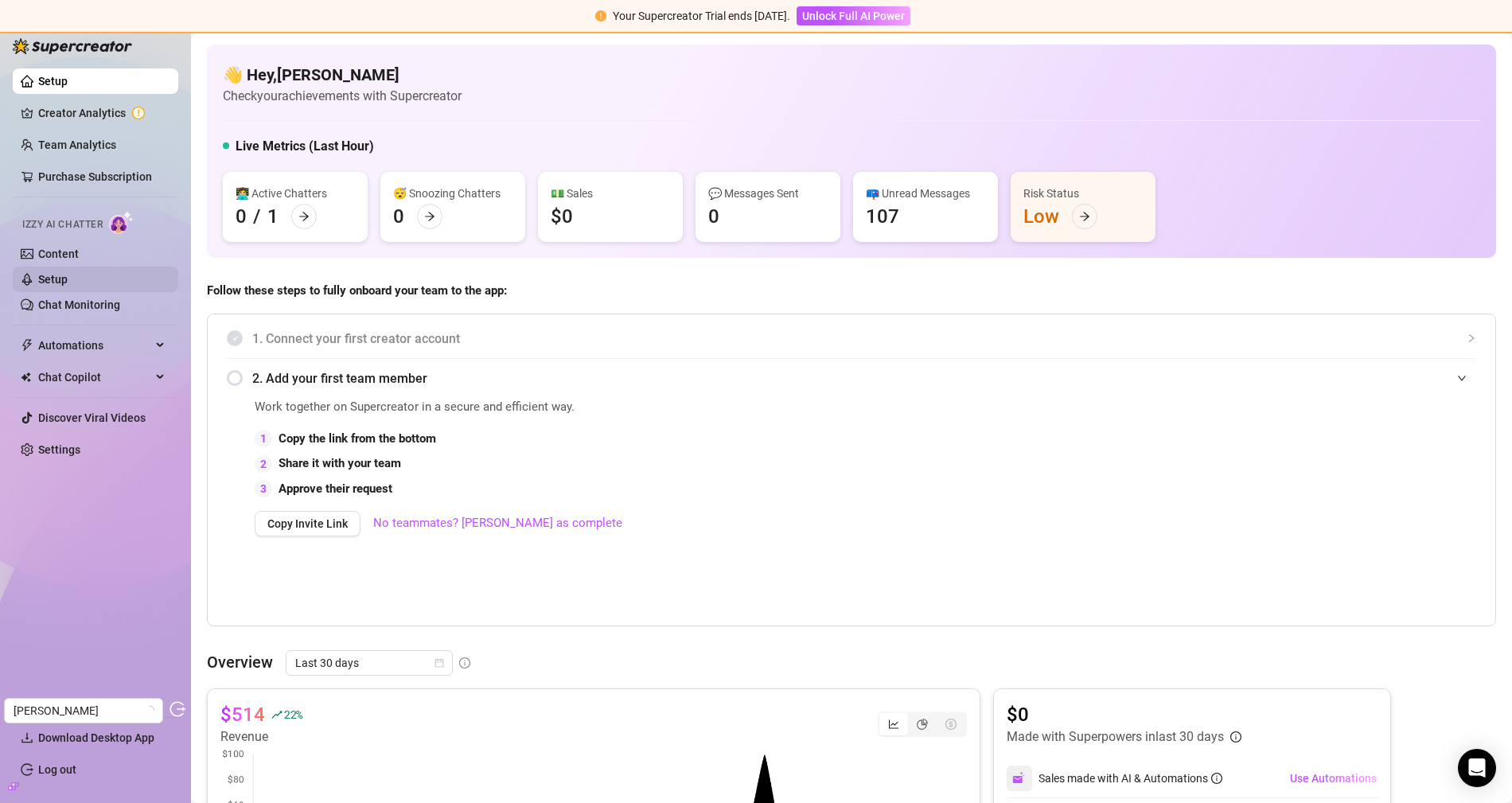
click at [67, 282] on link "Setup" at bounding box center [53, 279] width 30 height 13
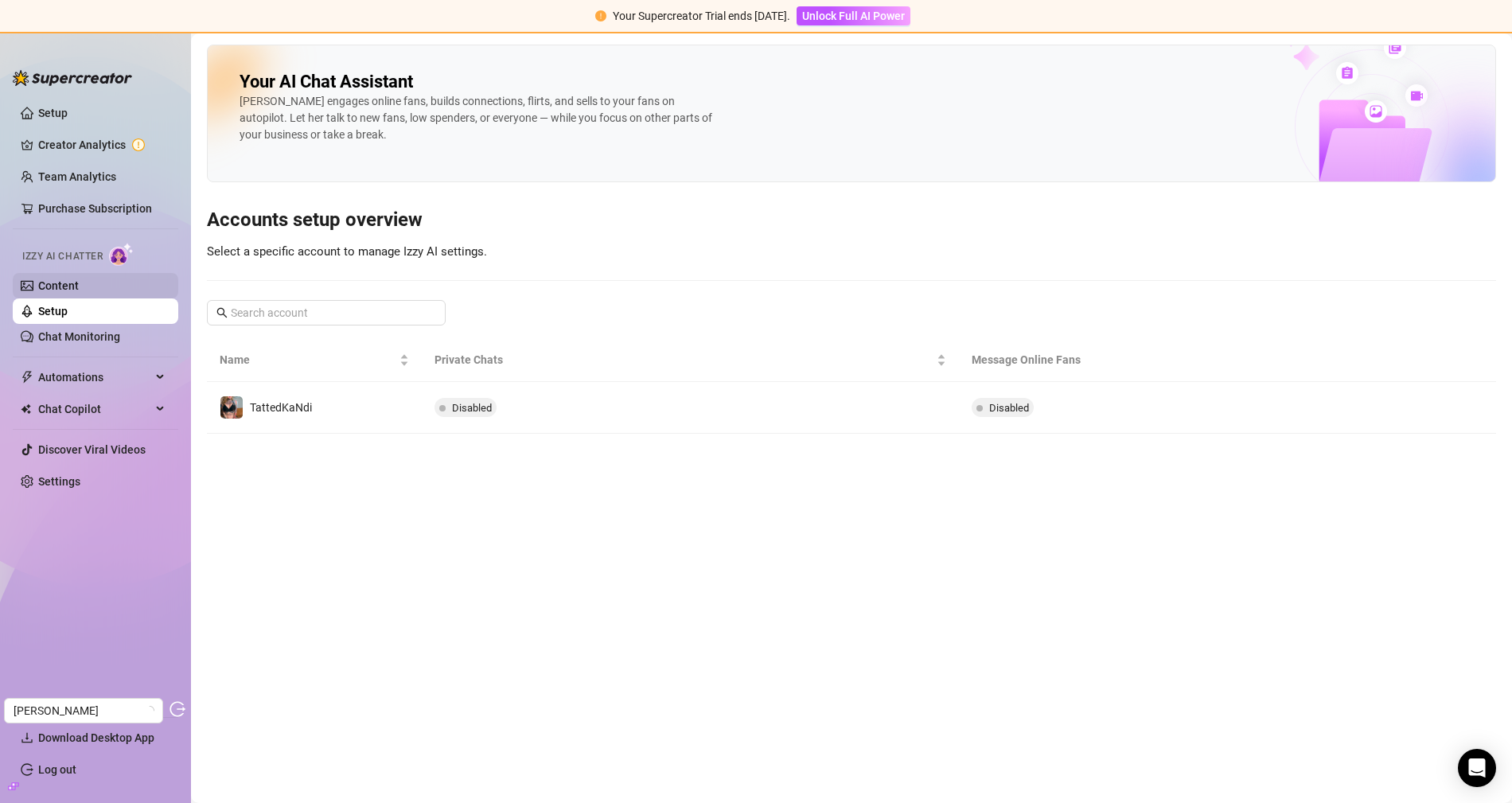
click at [79, 287] on link "Content" at bounding box center [59, 286] width 41 height 13
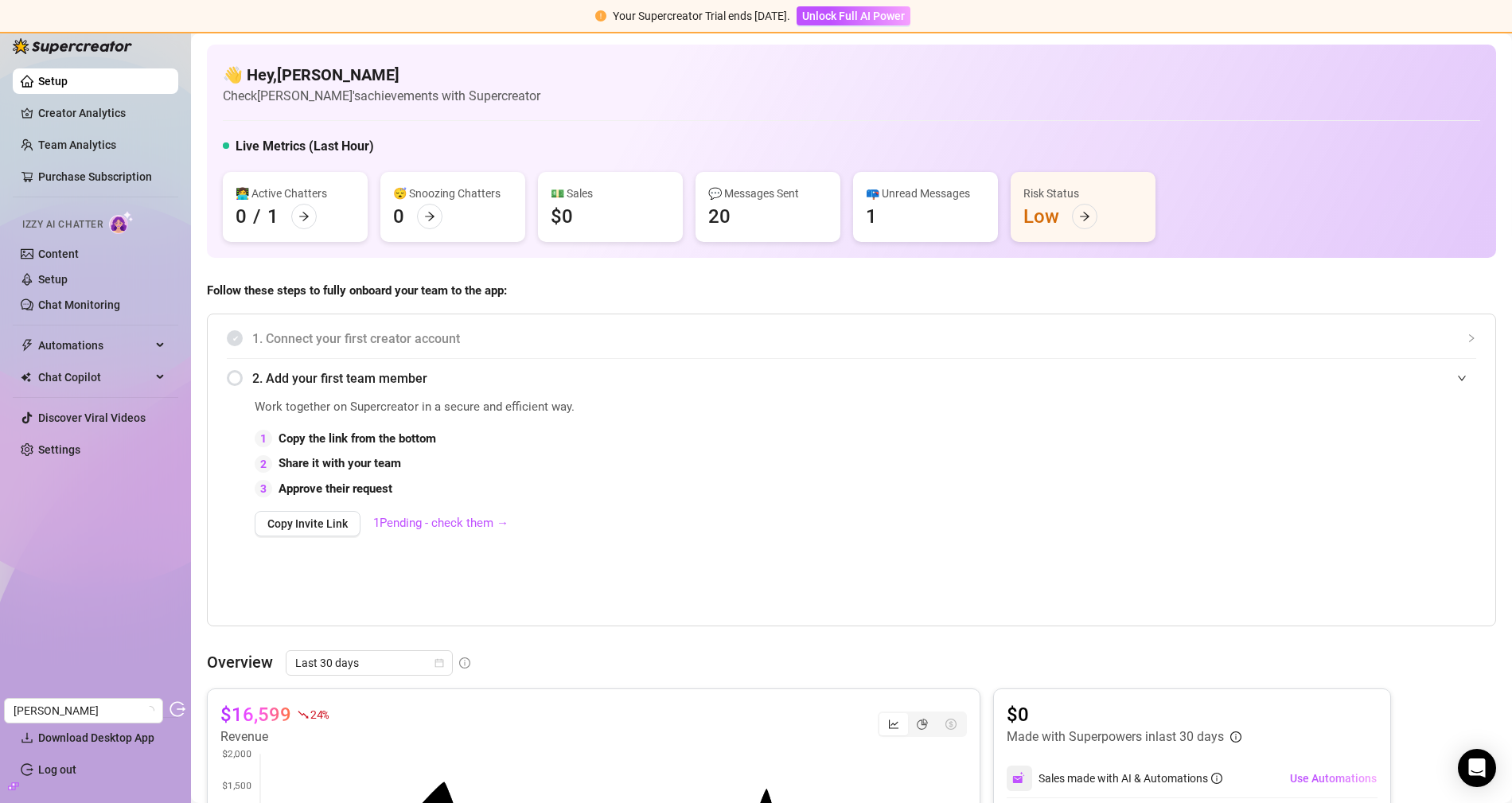
click at [98, 229] on span "Izzy AI Chatter" at bounding box center [63, 225] width 80 height 15
click at [79, 253] on link "Content" at bounding box center [59, 254] width 41 height 13
click at [66, 248] on link "Content" at bounding box center [59, 254] width 41 height 13
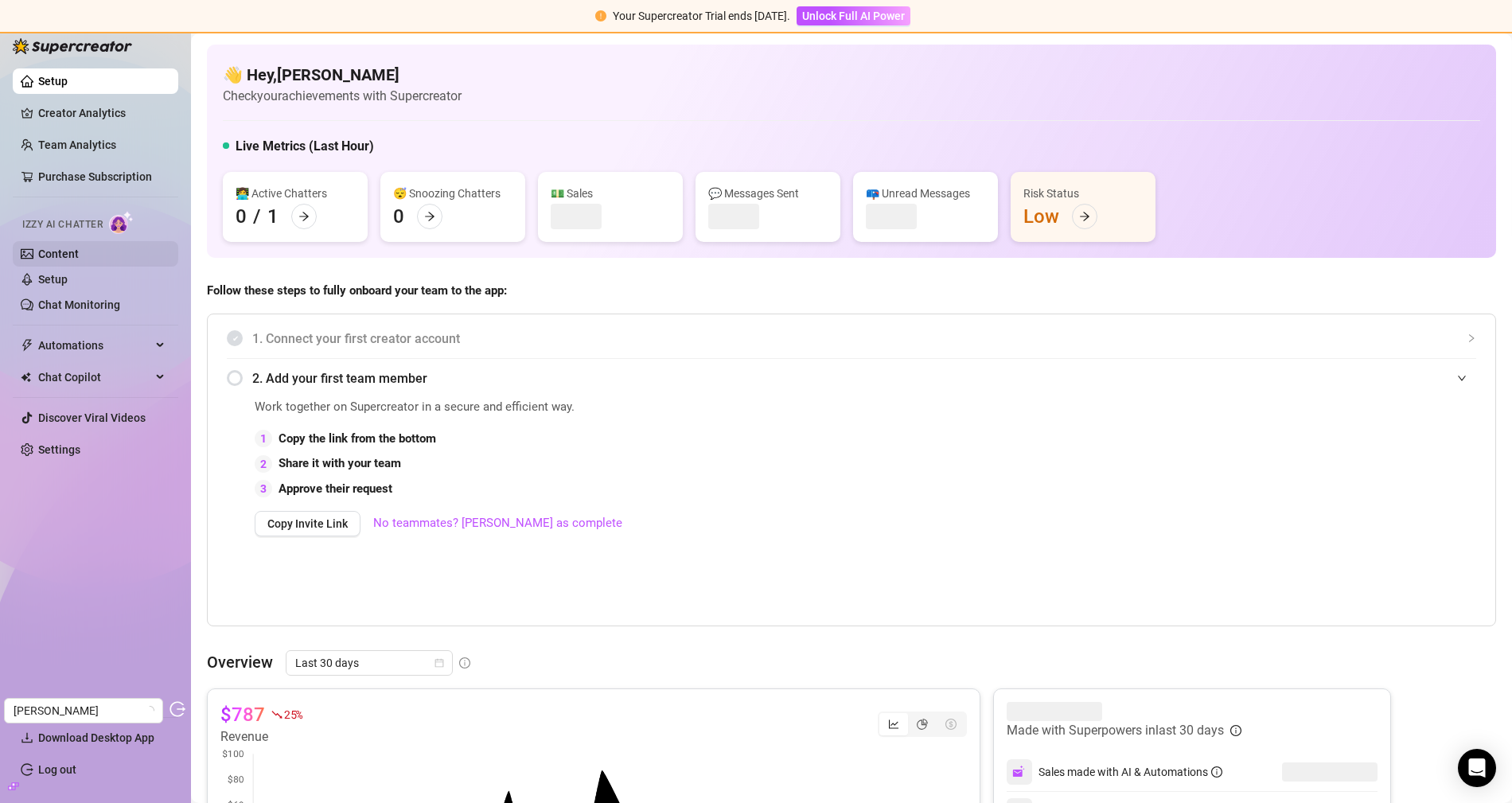
click at [79, 259] on link "Content" at bounding box center [59, 254] width 41 height 13
